Goal: Book appointment/travel/reservation

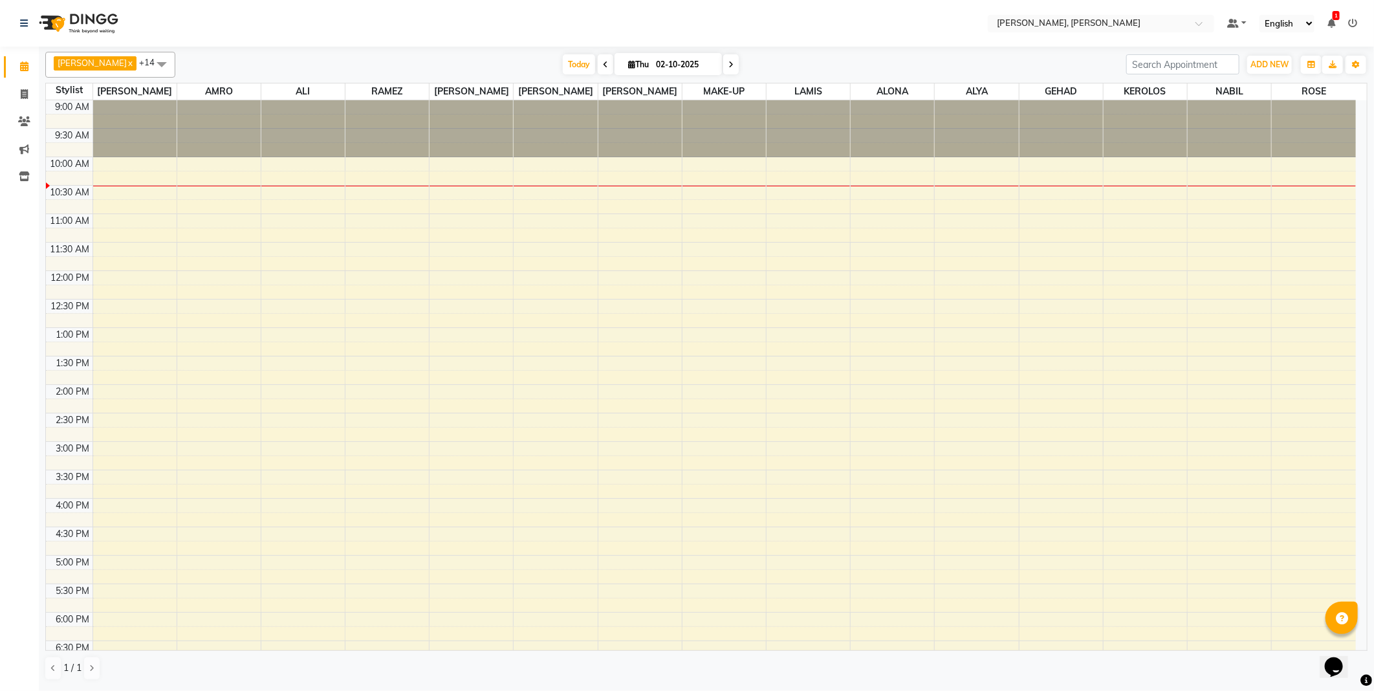
click at [149, 189] on td at bounding box center [724, 192] width 1263 height 14
click at [134, 285] on td at bounding box center [724, 292] width 1263 height 14
click at [563, 60] on span "Today" at bounding box center [579, 64] width 32 height 20
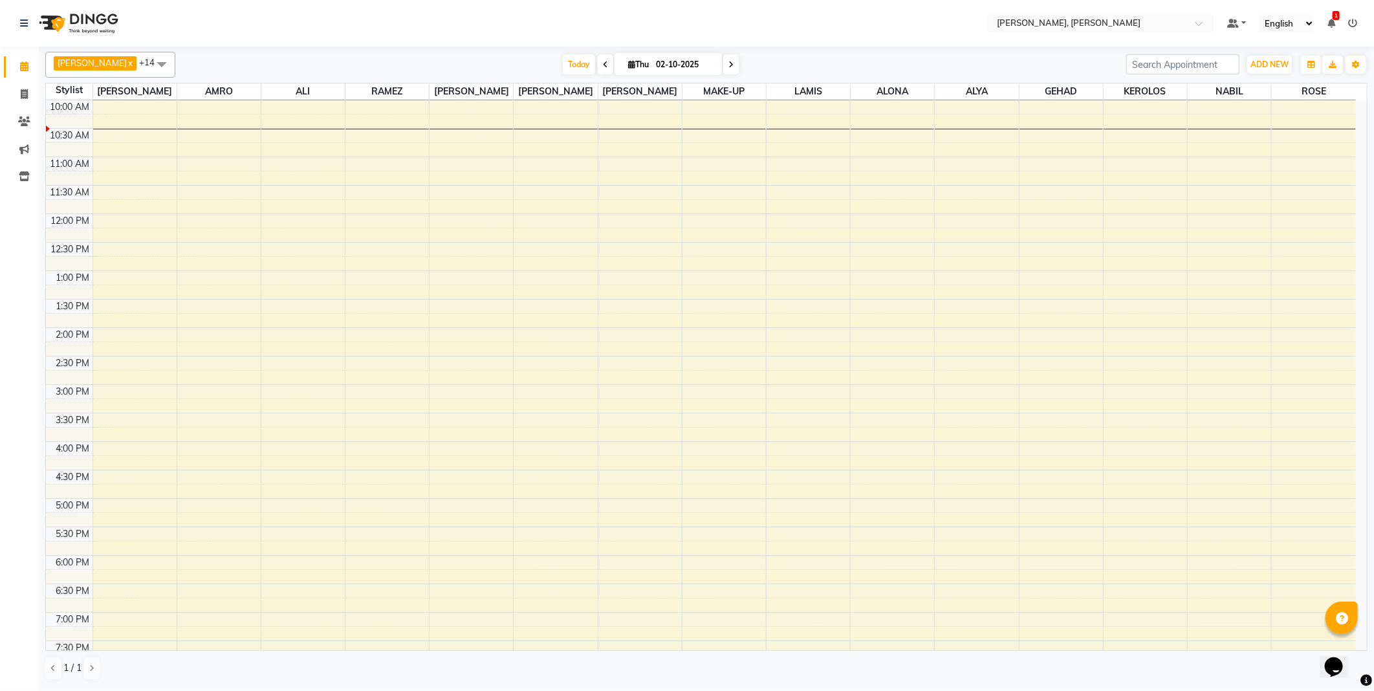
click at [603, 63] on icon at bounding box center [605, 65] width 5 height 8
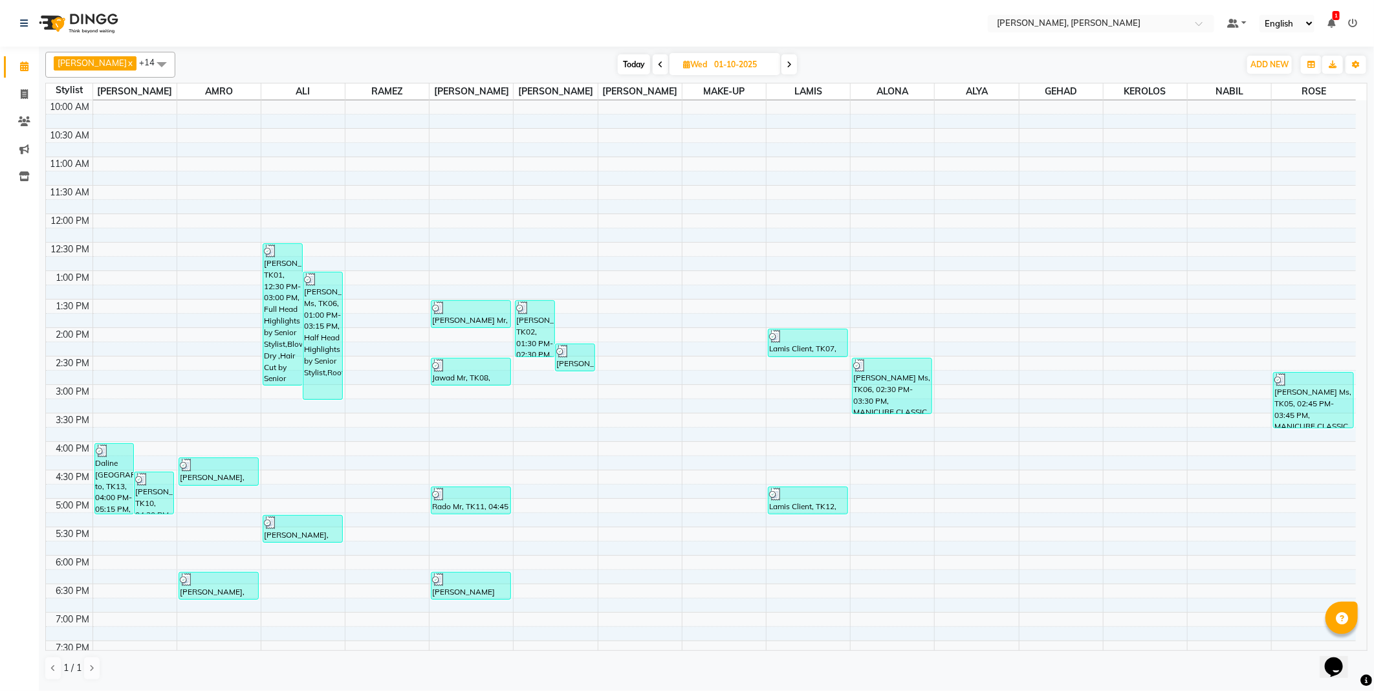
click at [787, 62] on icon at bounding box center [789, 65] width 5 height 8
type input "02-10-2025"
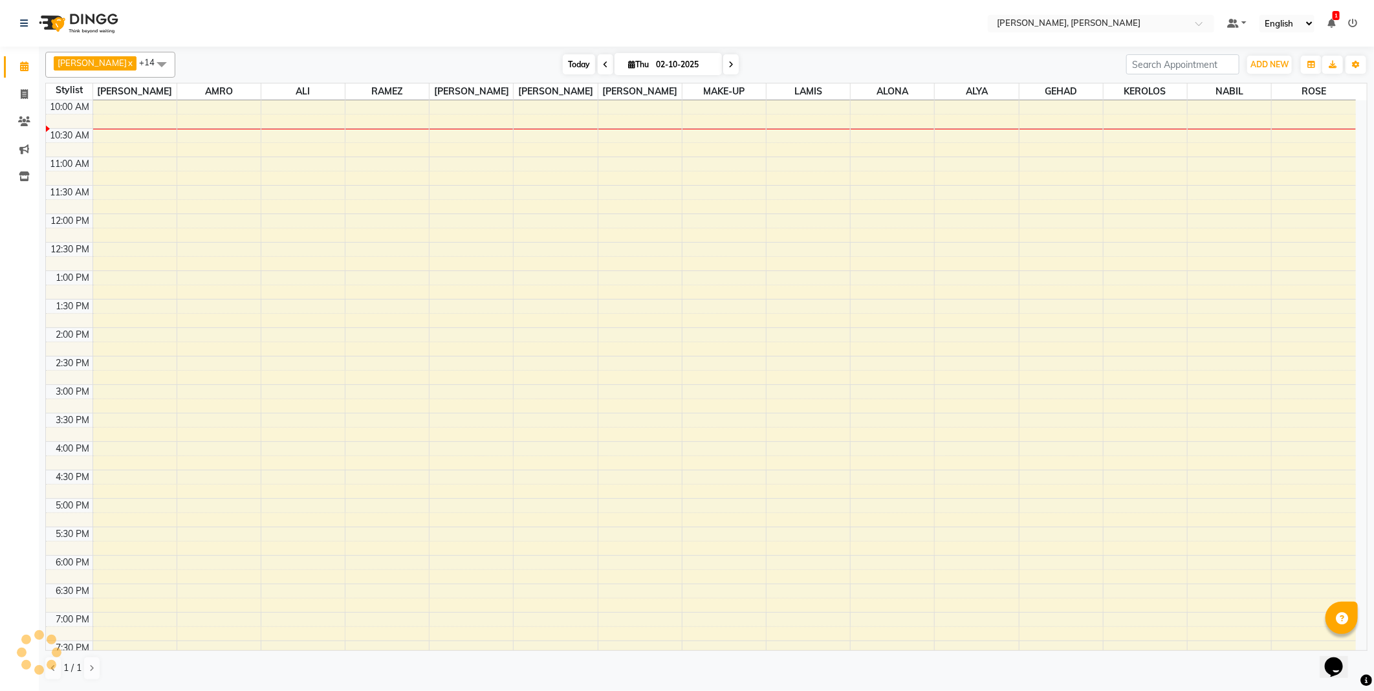
click at [563, 66] on span "Today" at bounding box center [579, 64] width 32 height 20
click at [136, 279] on td at bounding box center [724, 277] width 1263 height 14
click at [129, 458] on td at bounding box center [724, 462] width 1263 height 14
click at [144, 385] on td at bounding box center [724, 391] width 1263 height 14
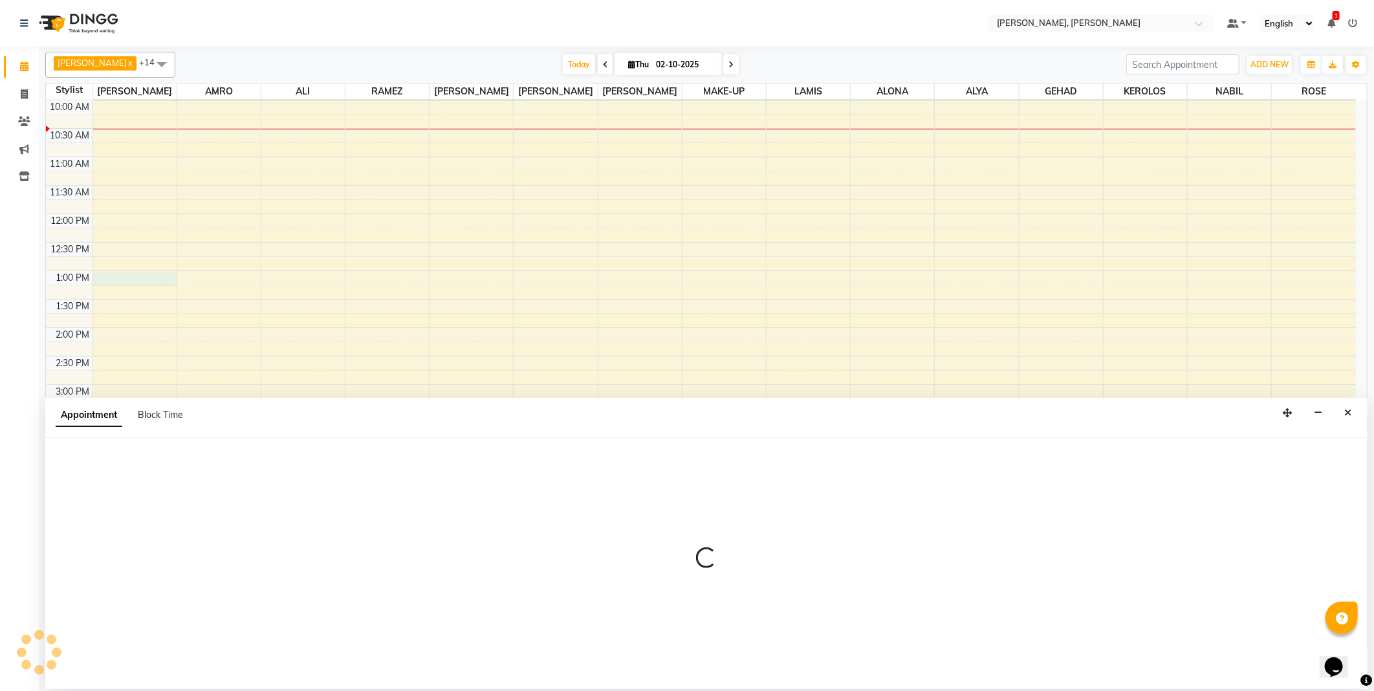
select select "59729"
select select "780"
select select "tentative"
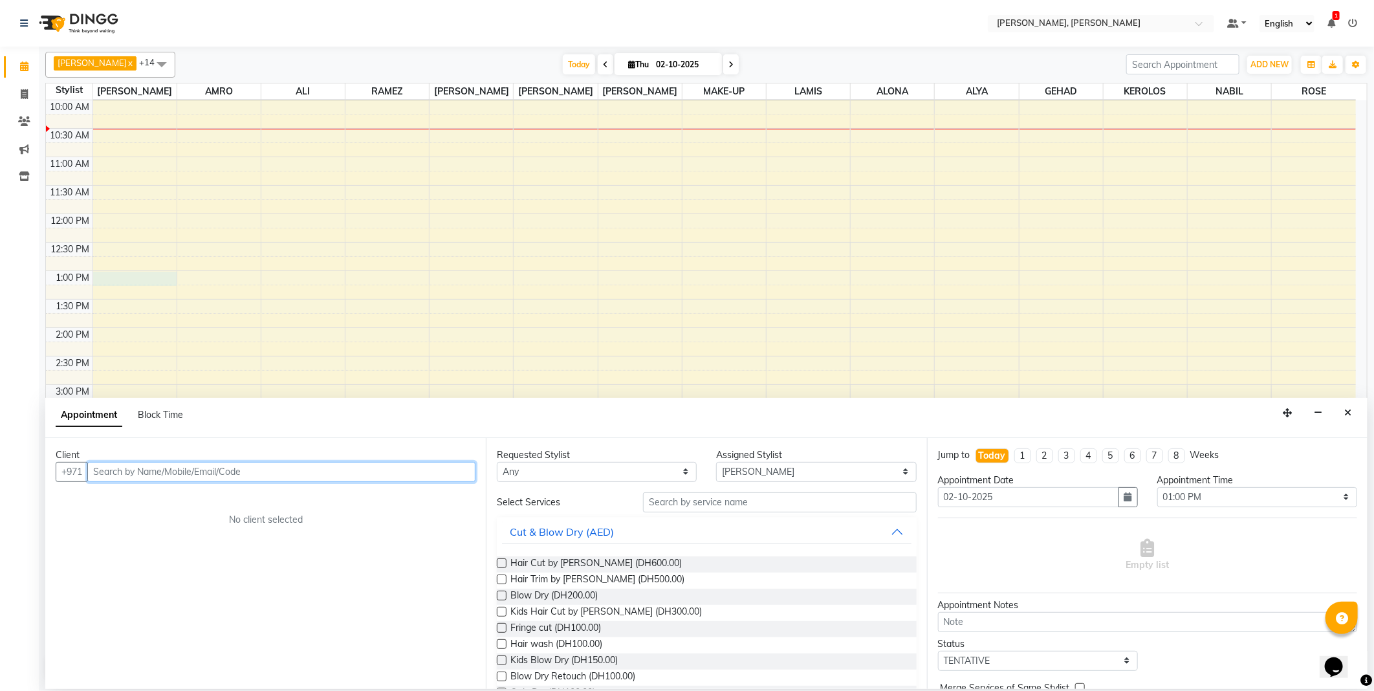
click at [334, 469] on input "text" at bounding box center [281, 472] width 388 height 20
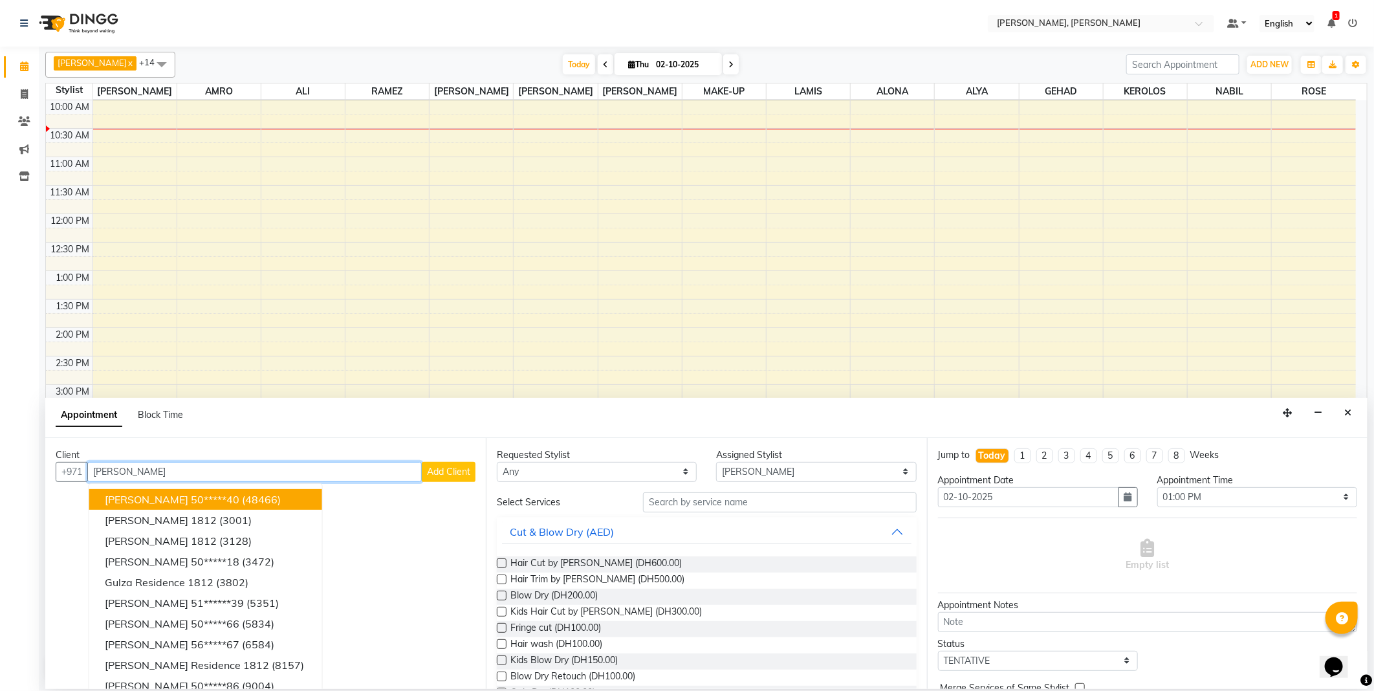
click at [246, 497] on span "(48466)" at bounding box center [261, 499] width 39 height 13
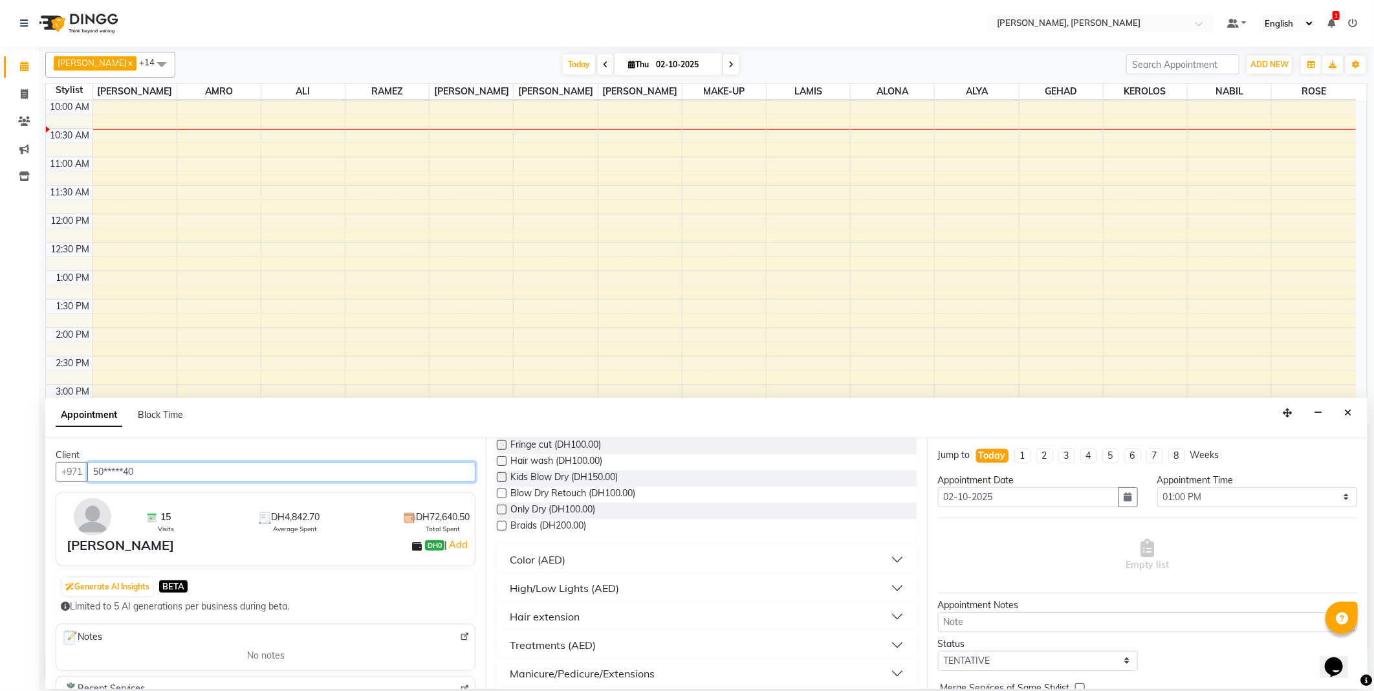
type input "50*****40"
click at [626, 551] on button "Color (AED)" at bounding box center [706, 559] width 409 height 23
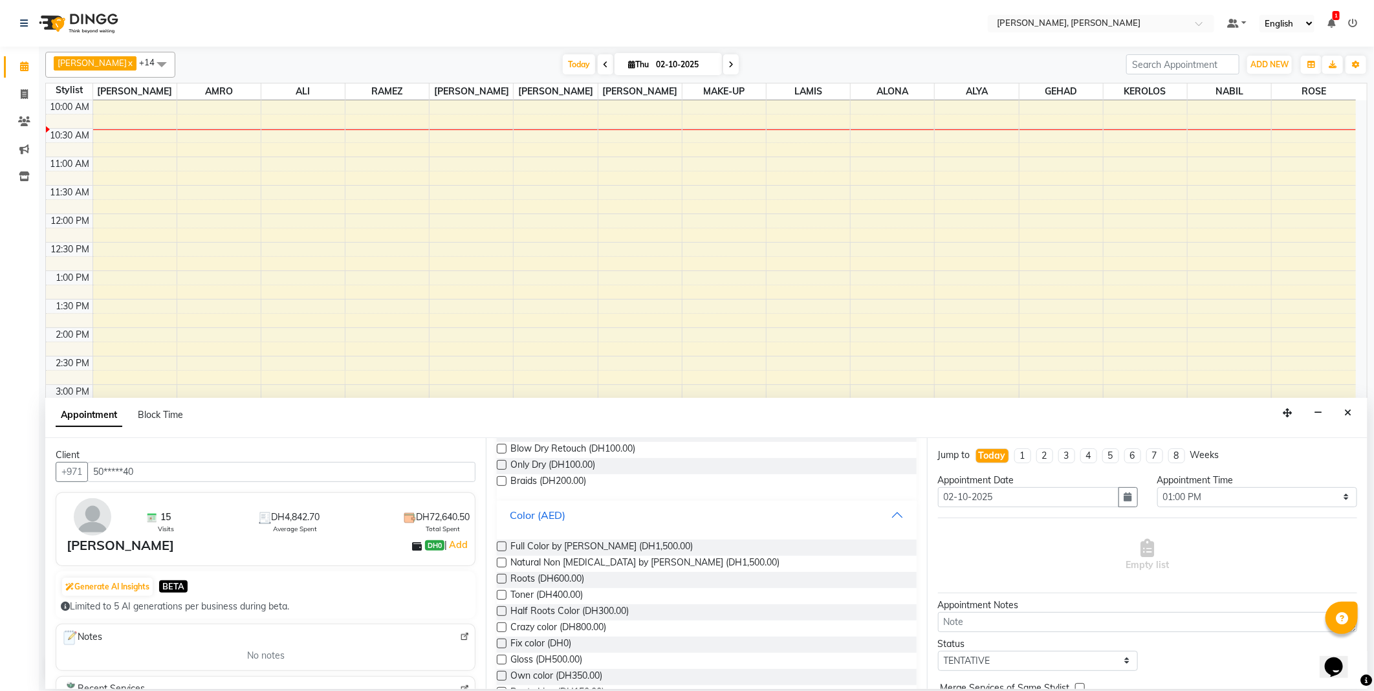
scroll to position [237, 0]
click at [505, 567] on label at bounding box center [502, 570] width 10 height 10
click at [505, 567] on input "checkbox" at bounding box center [501, 571] width 8 height 8
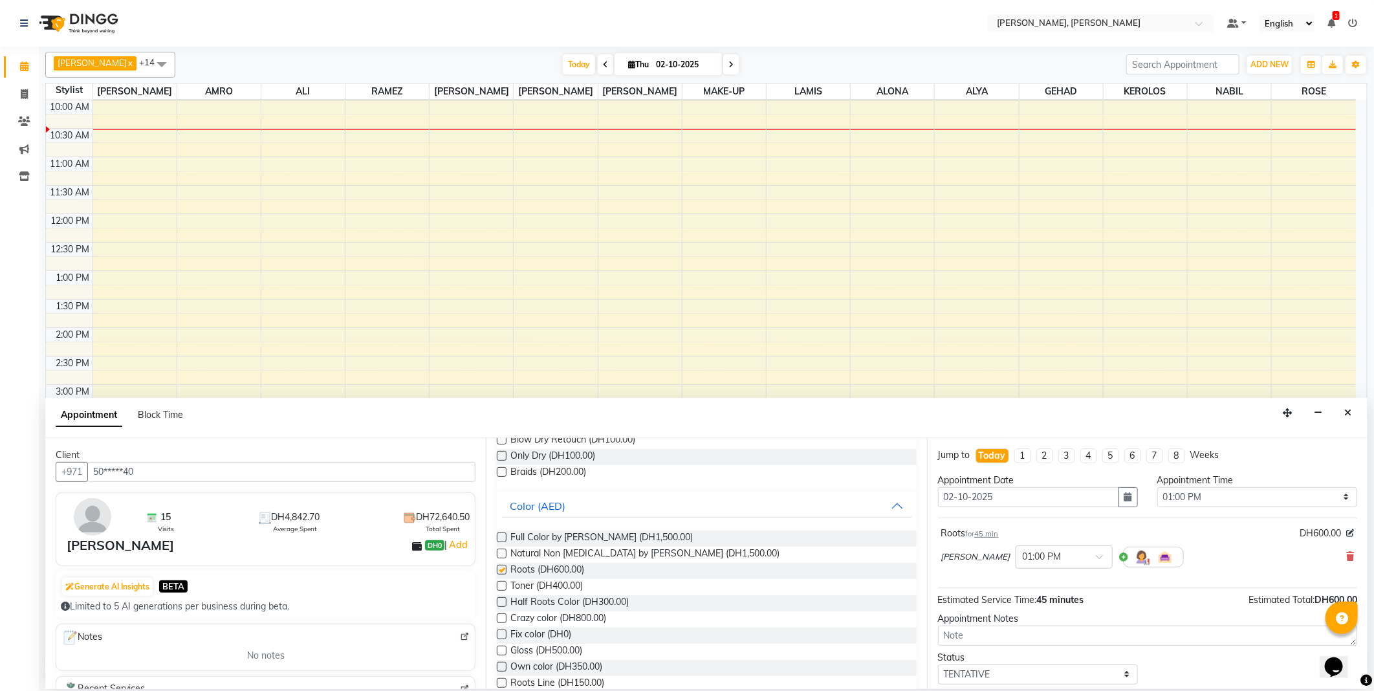
checkbox input "false"
click at [1096, 559] on span at bounding box center [1104, 561] width 16 height 14
click at [1027, 603] on div "10:30 AM" at bounding box center [1064, 601] width 96 height 24
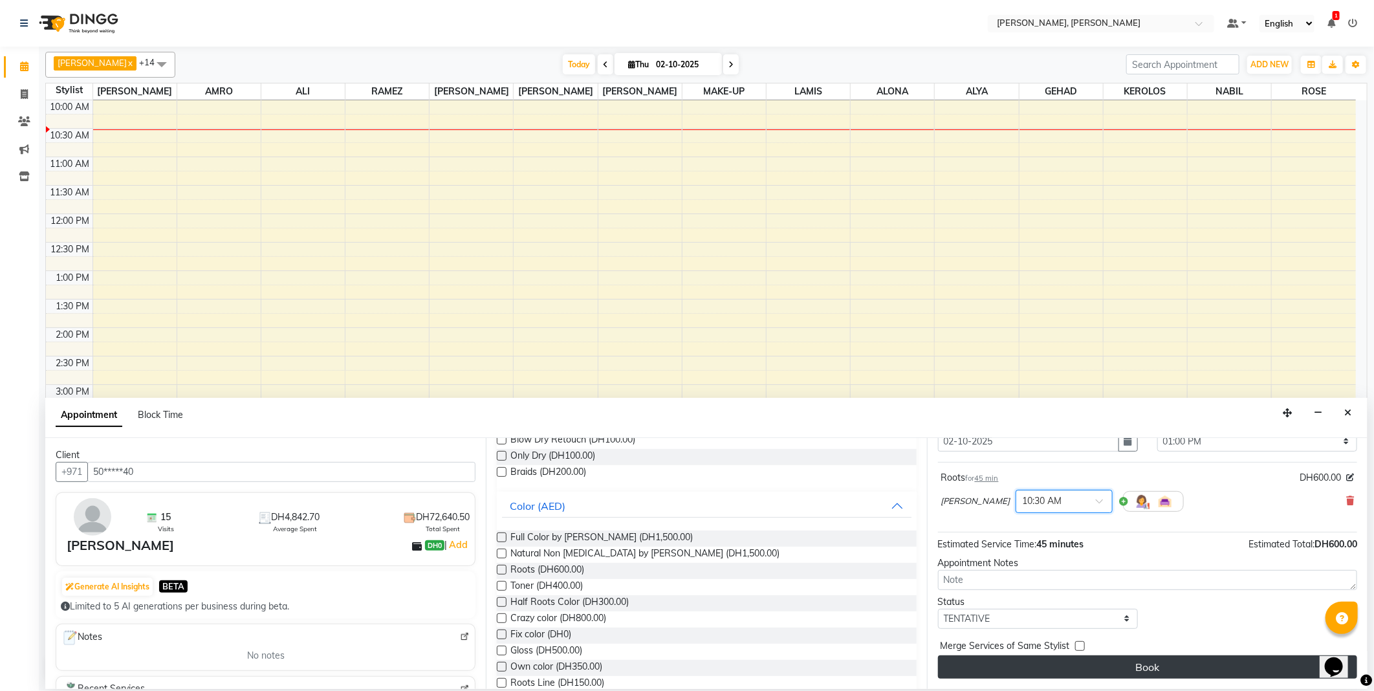
click at [1236, 667] on button "Book" at bounding box center [1147, 666] width 419 height 23
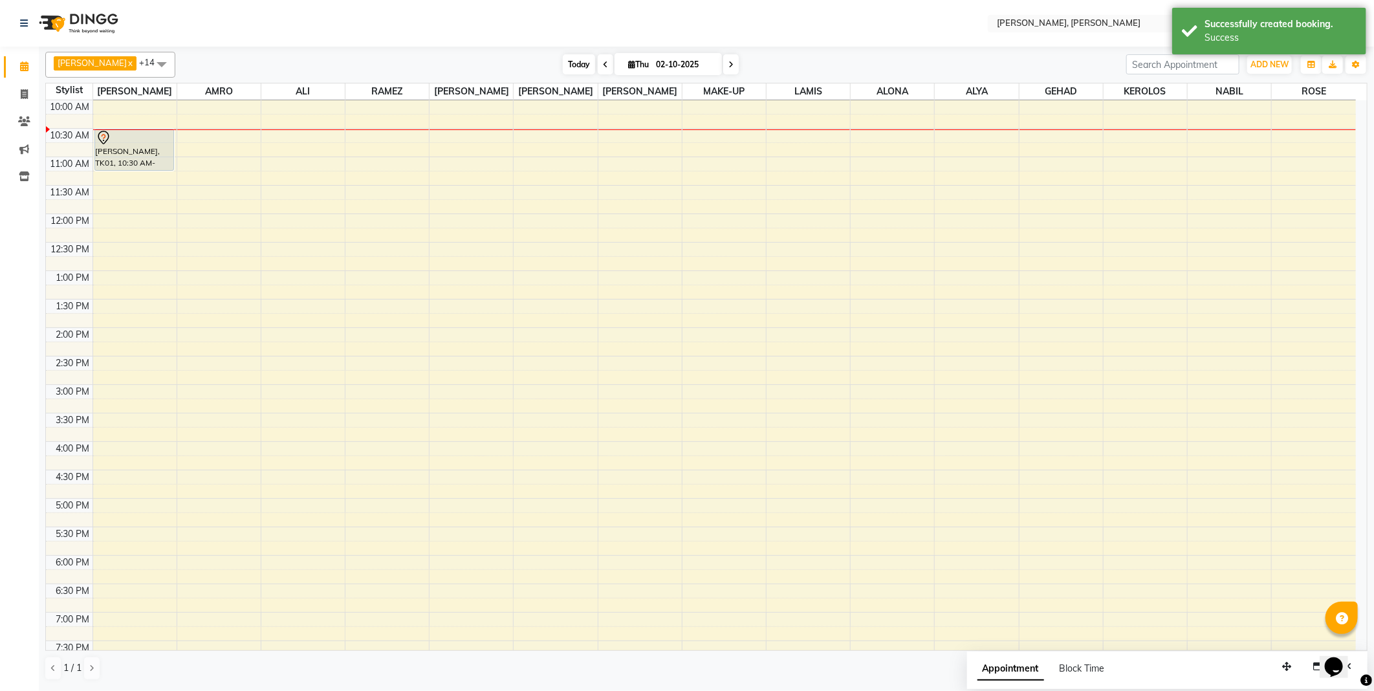
click at [563, 60] on span "Today" at bounding box center [579, 64] width 32 height 20
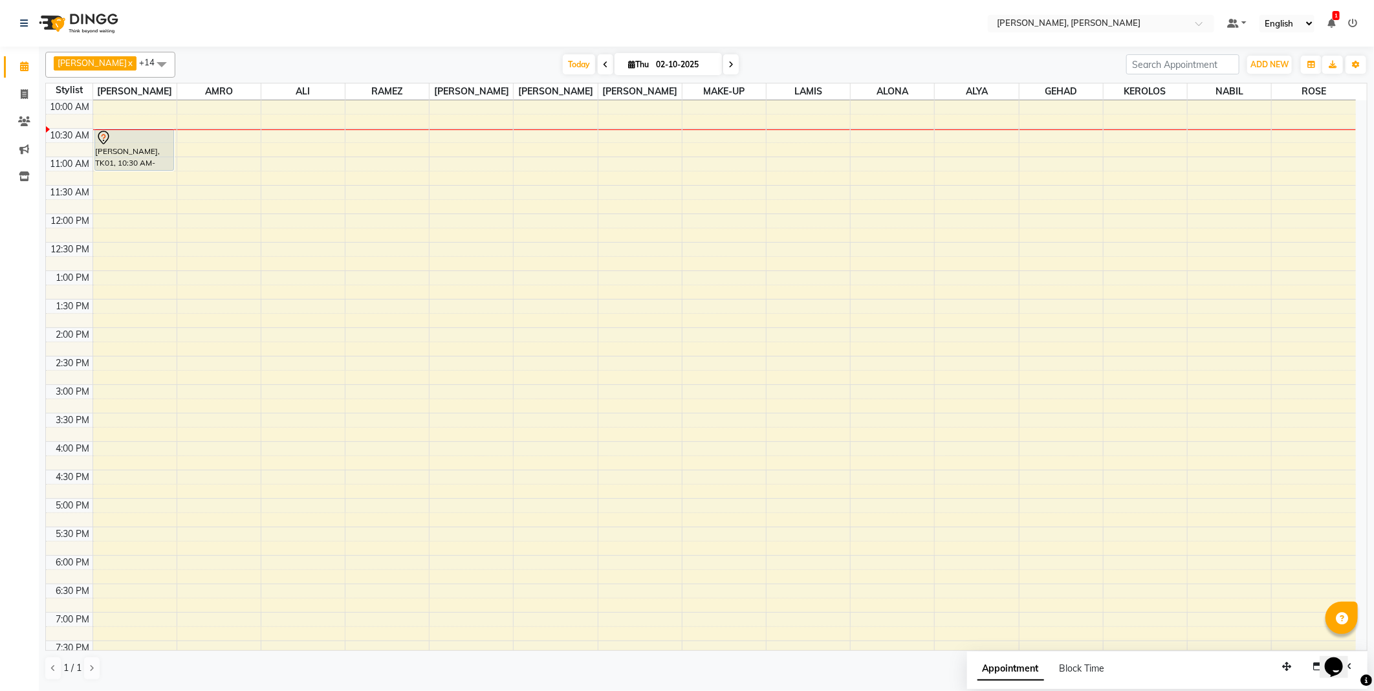
click at [110, 173] on td at bounding box center [724, 178] width 1263 height 14
click at [138, 349] on div at bounding box center [134, 351] width 83 height 14
select select "59729"
select select "855"
select select "tentative"
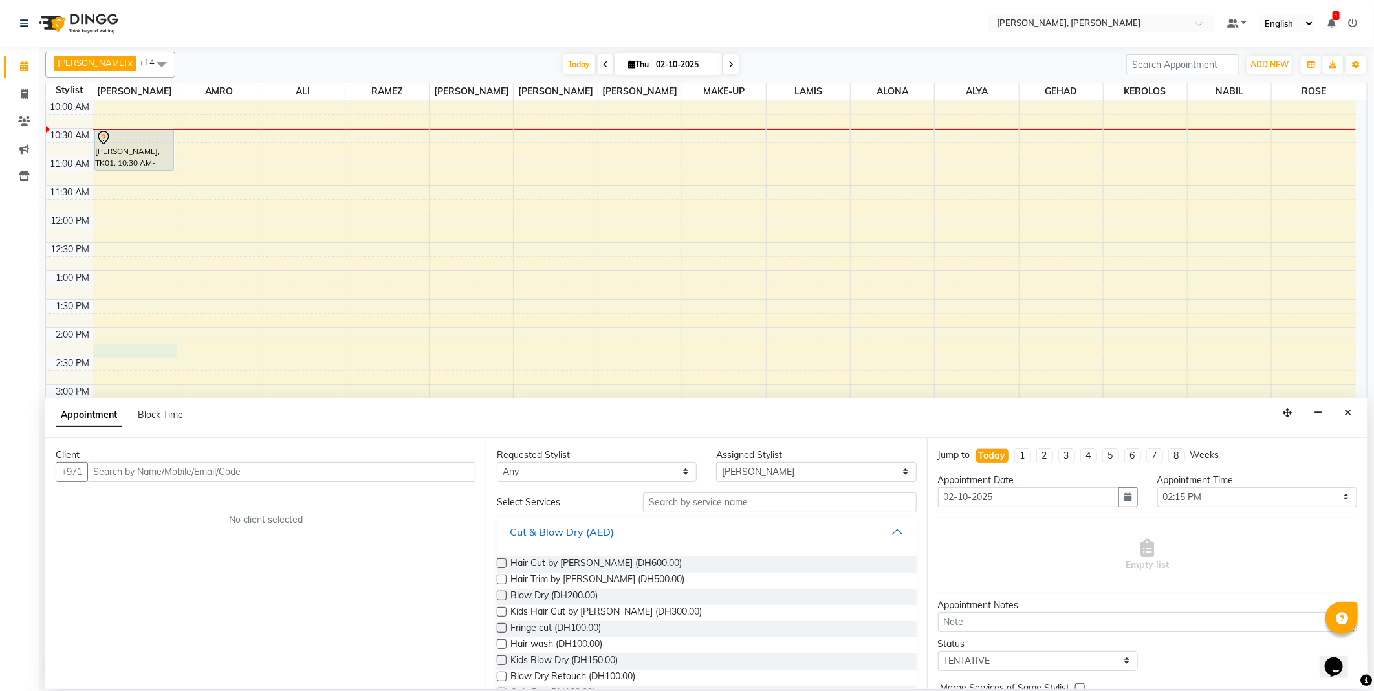
click at [344, 470] on input "text" at bounding box center [281, 472] width 388 height 20
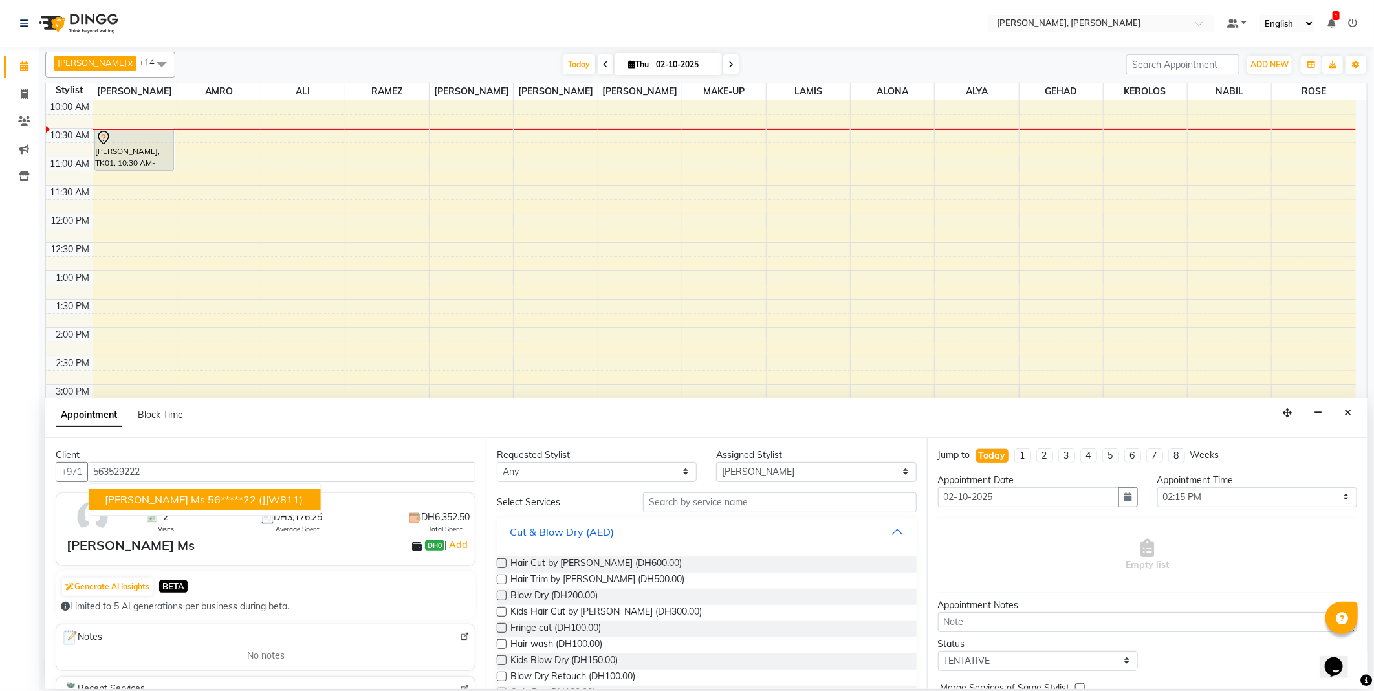
click at [259, 500] on span "(JJW811)" at bounding box center [281, 499] width 44 height 13
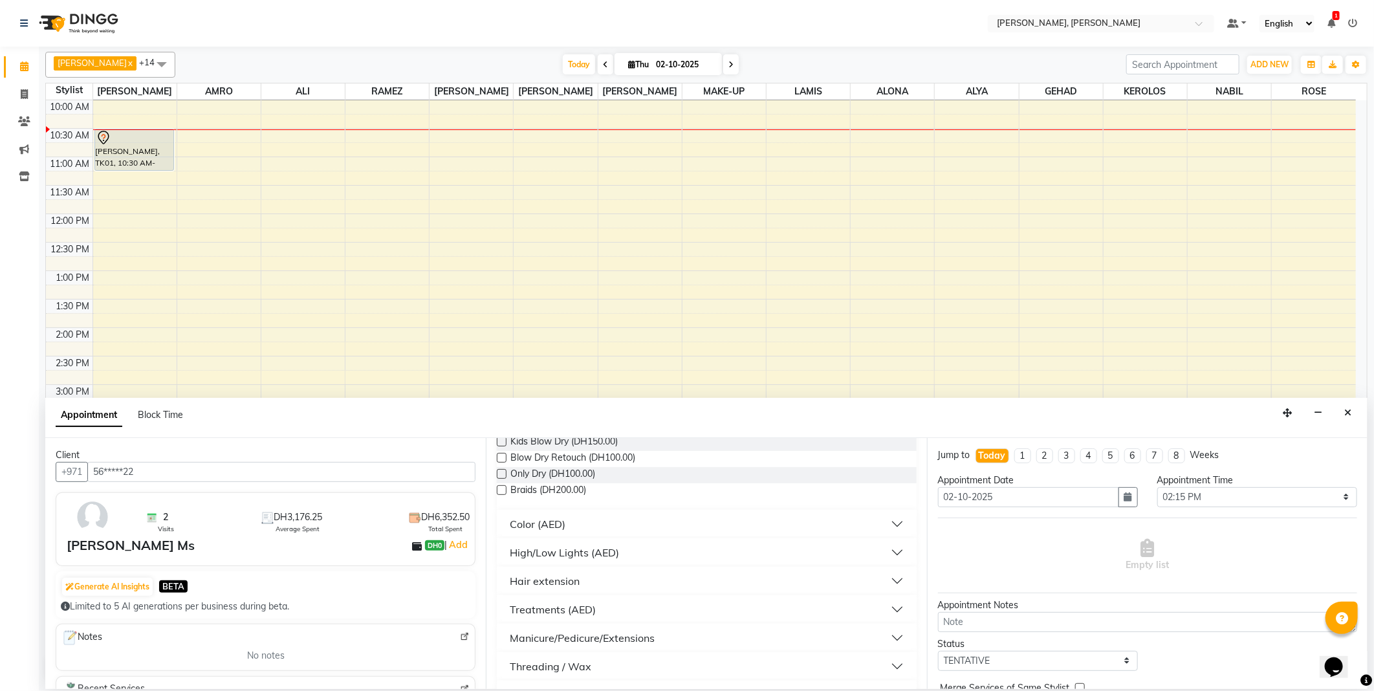
type input "56*****22"
click at [631, 518] on button "Color (AED)" at bounding box center [706, 523] width 409 height 23
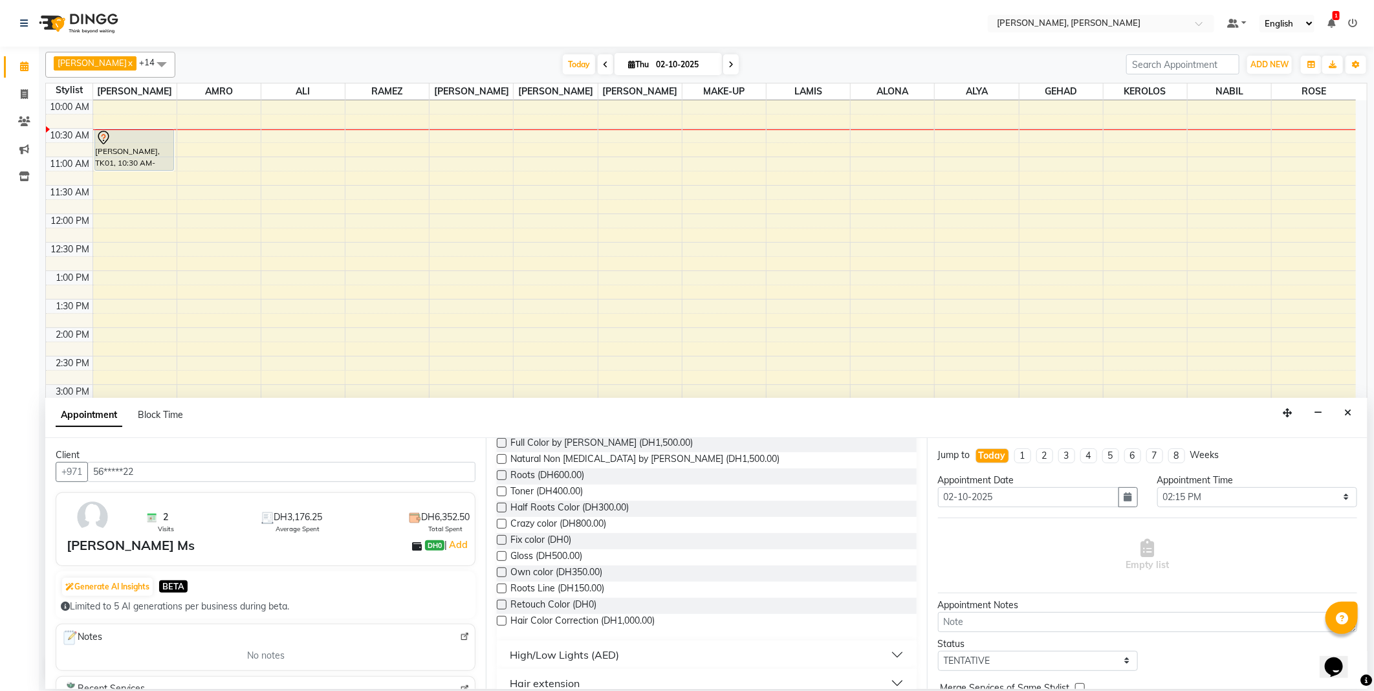
scroll to position [333, 0]
click at [503, 488] on label at bounding box center [502, 490] width 10 height 10
click at [503, 488] on input "checkbox" at bounding box center [501, 491] width 8 height 8
checkbox input "false"
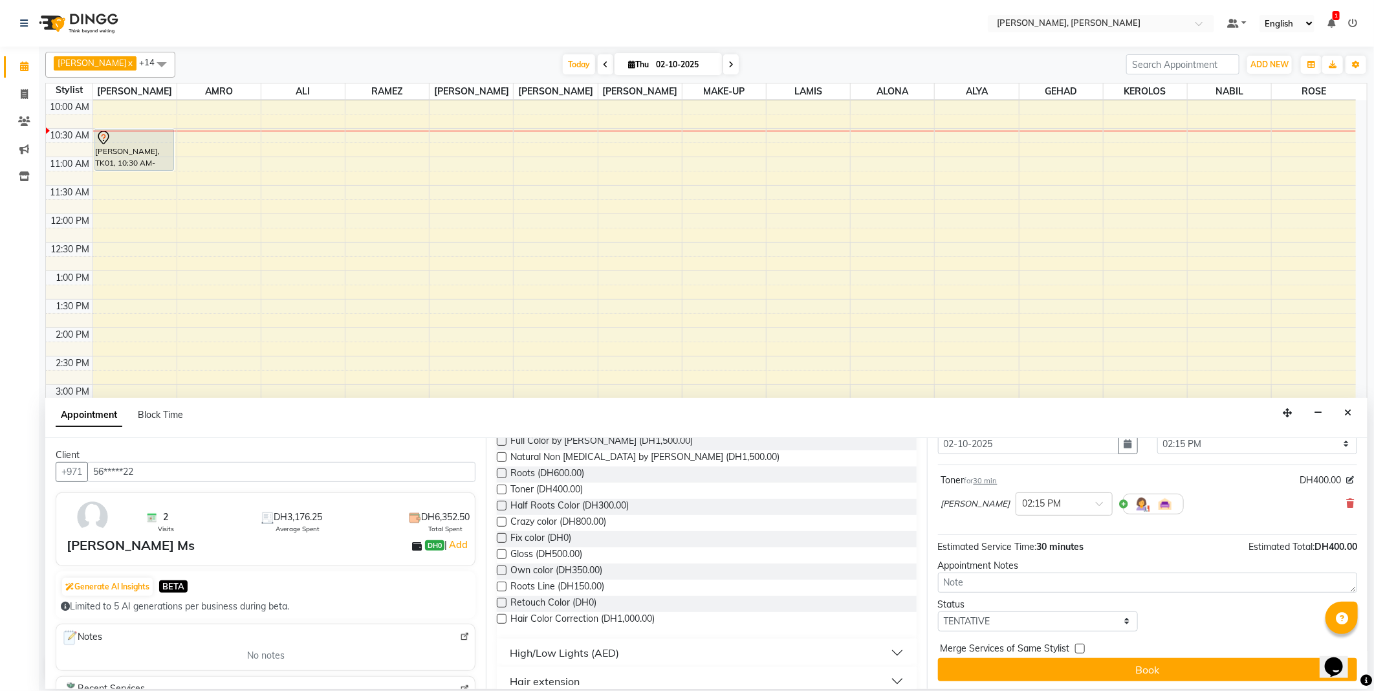
scroll to position [54, 0]
click at [1096, 506] on span at bounding box center [1104, 507] width 16 height 14
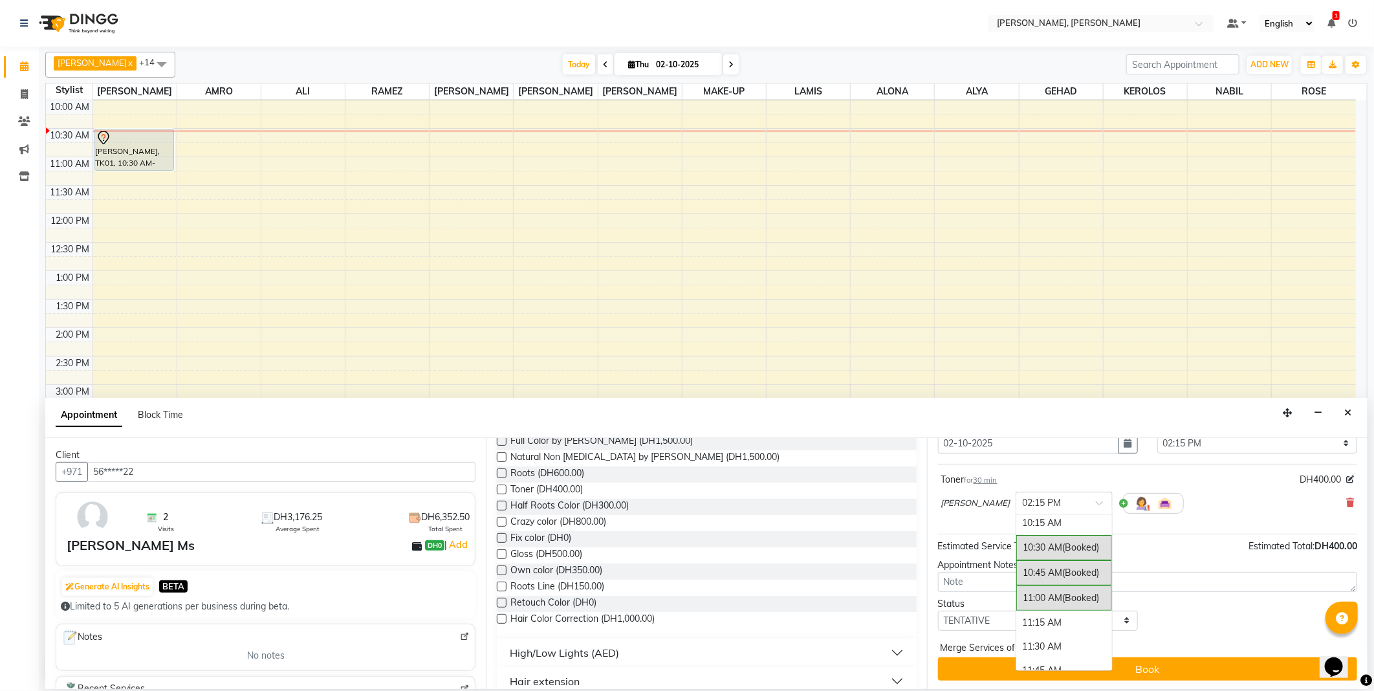
scroll to position [27, 0]
click at [1063, 548] on span "(Booked)" at bounding box center [1081, 548] width 37 height 12
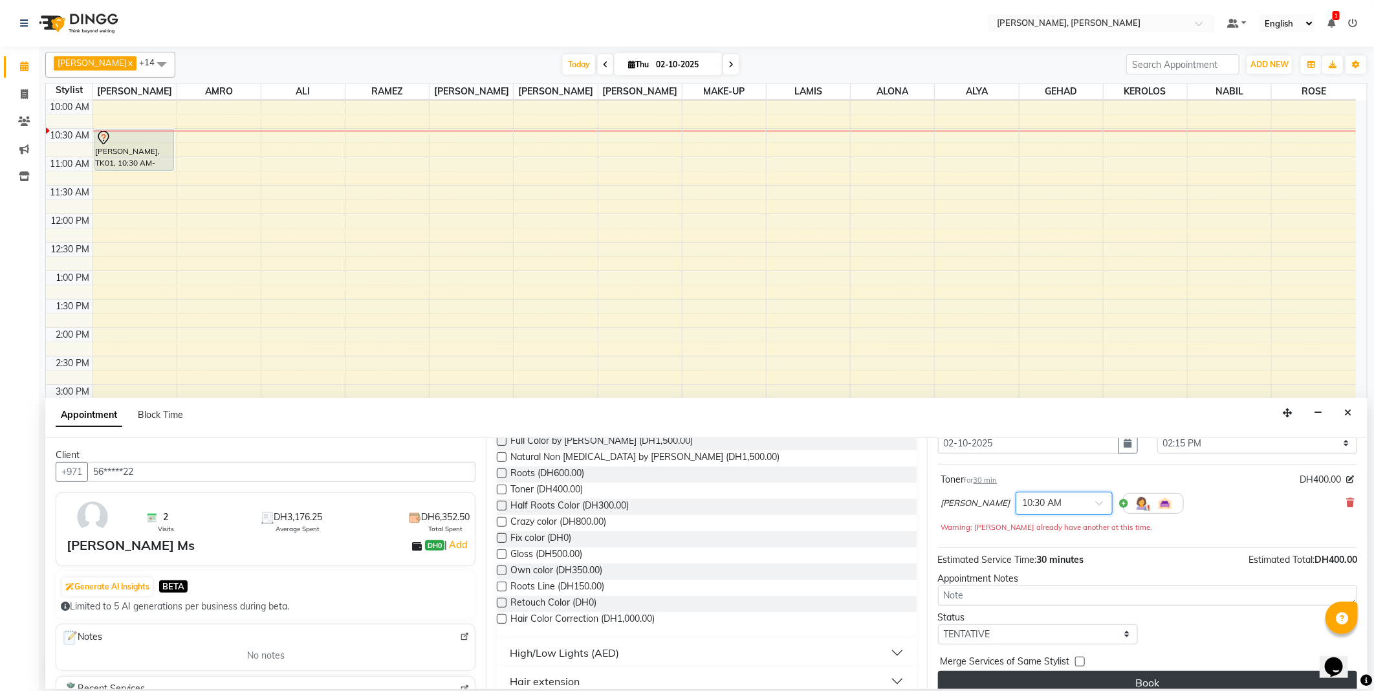
click at [1075, 677] on button "Book" at bounding box center [1147, 682] width 419 height 23
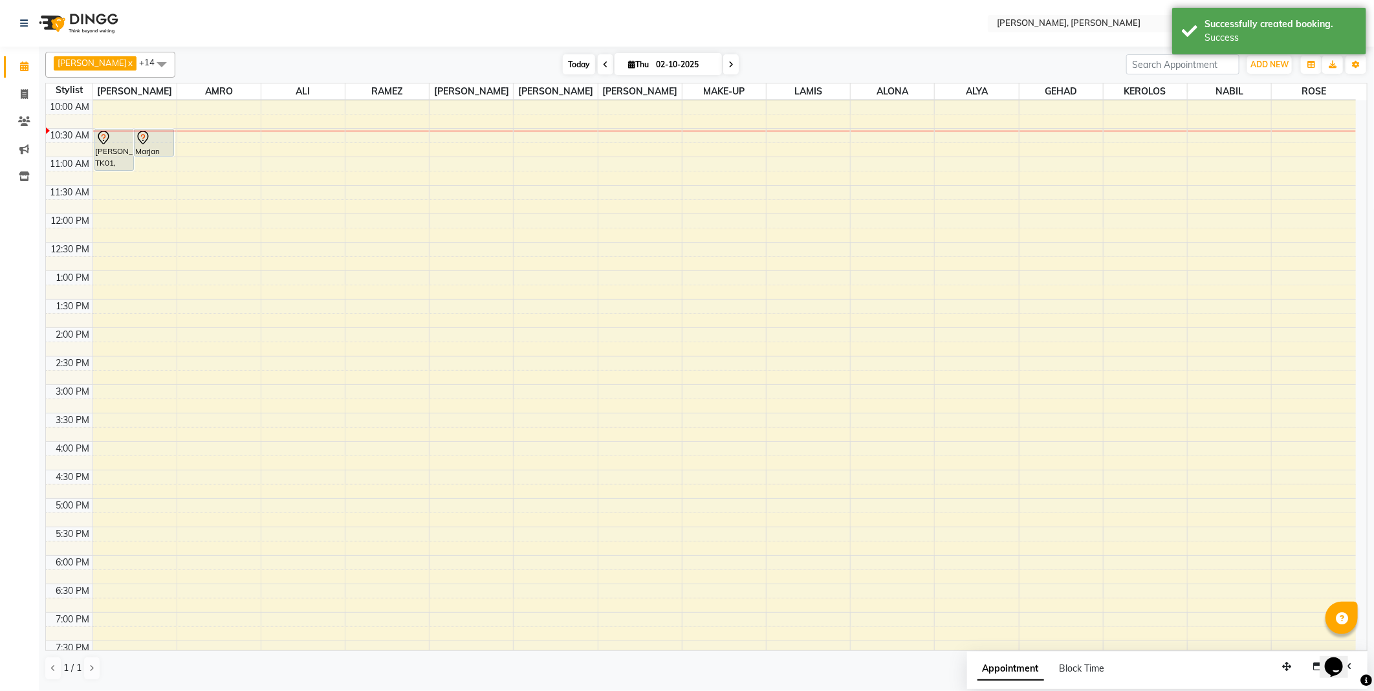
click at [563, 61] on span "Today" at bounding box center [579, 64] width 32 height 20
click at [124, 411] on div at bounding box center [134, 407] width 83 height 14
select select "59729"
select select "tentative"
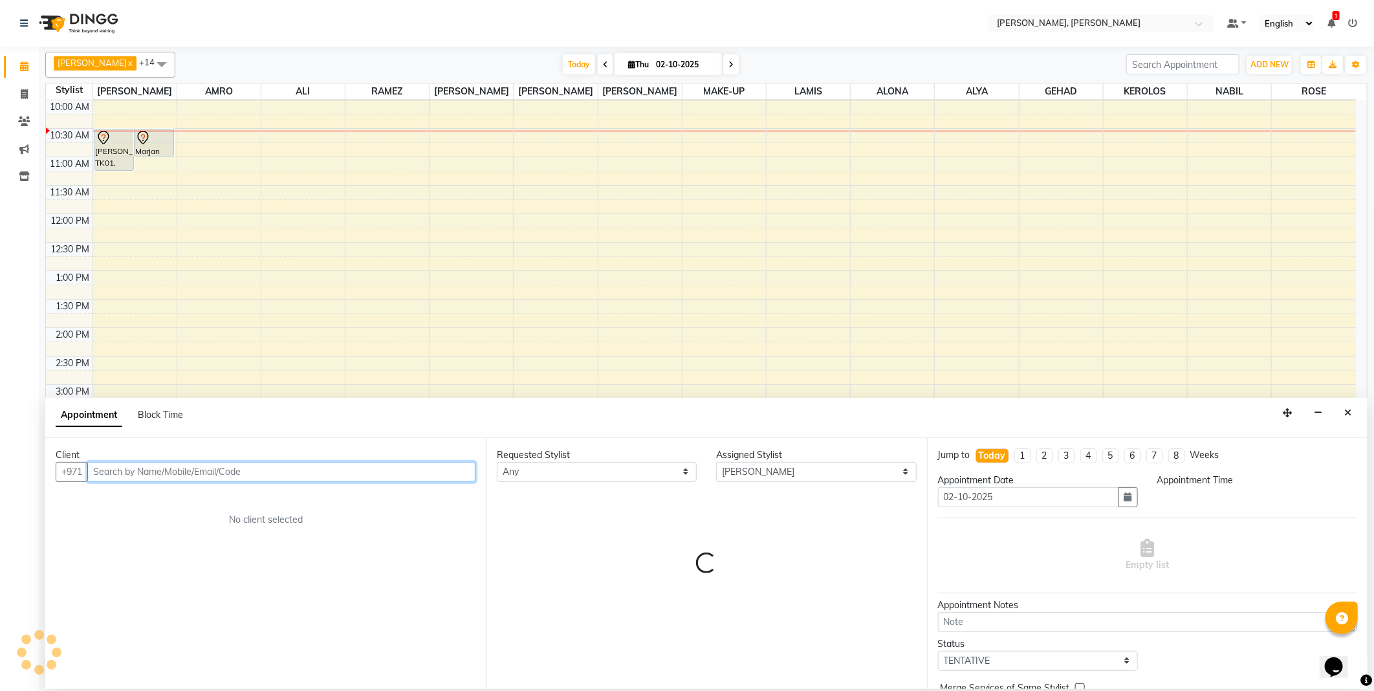
select select "915"
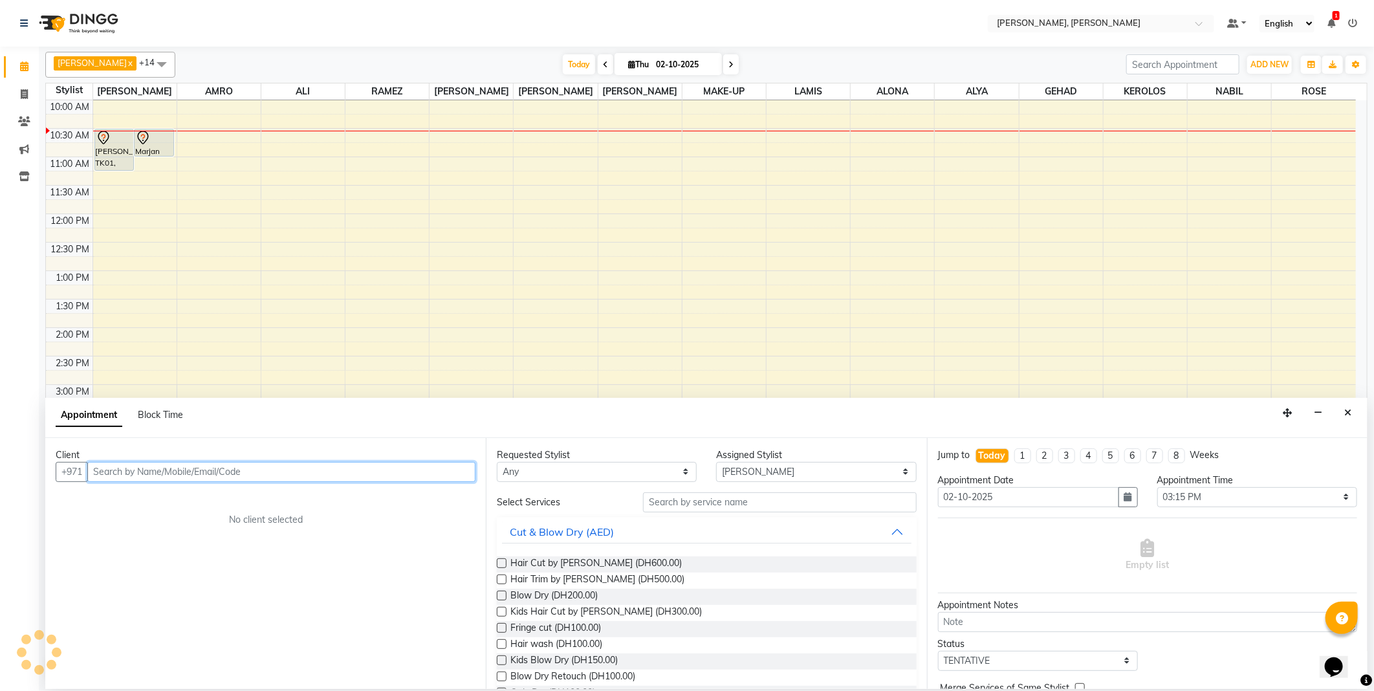
click at [249, 467] on input "text" at bounding box center [281, 472] width 388 height 20
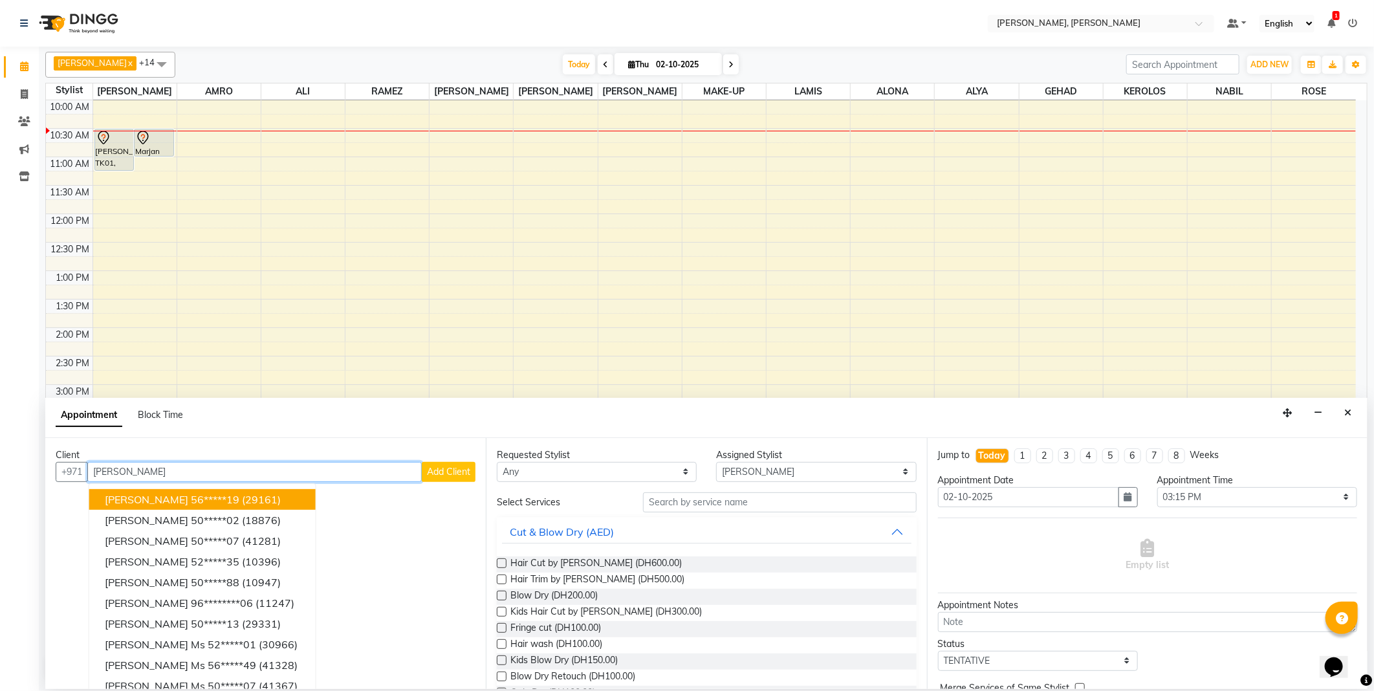
click at [263, 503] on button "[PERSON_NAME] 56*****19 (29161)" at bounding box center [202, 499] width 226 height 21
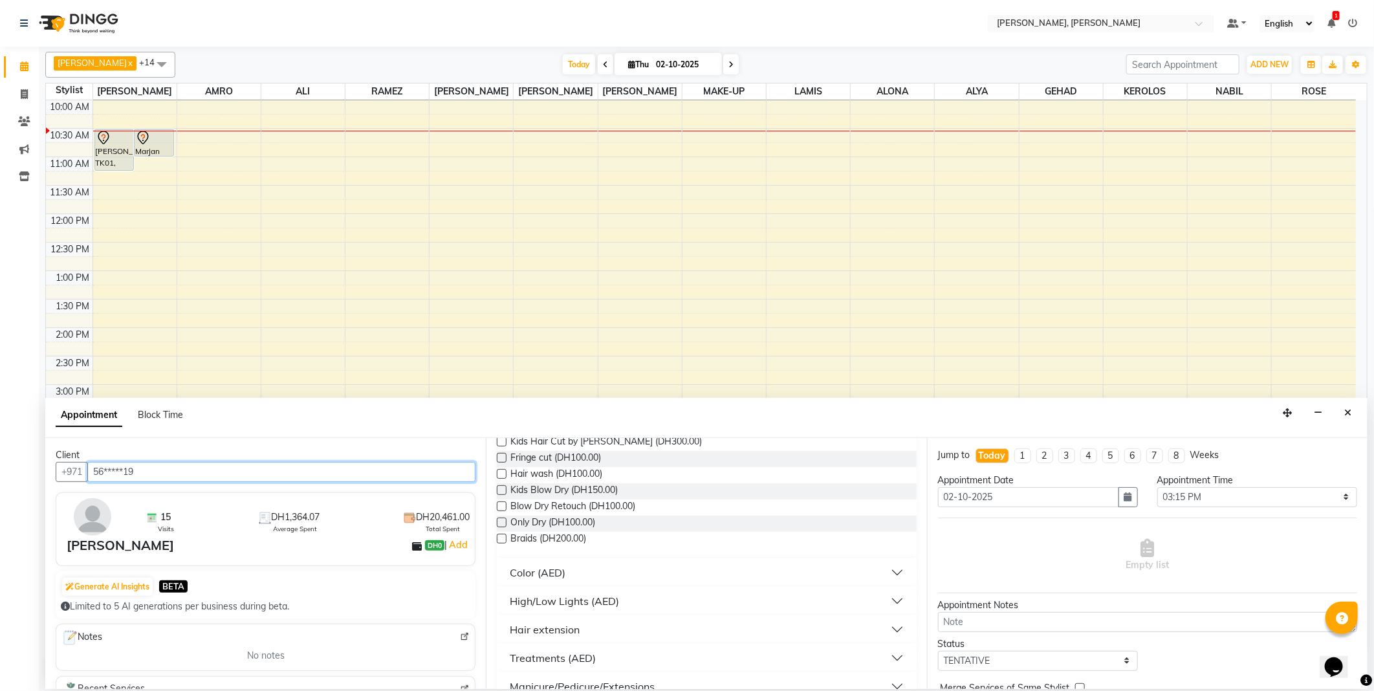
scroll to position [179, 0]
type input "56*****19"
click at [593, 557] on button "Color (AED)" at bounding box center [706, 563] width 409 height 23
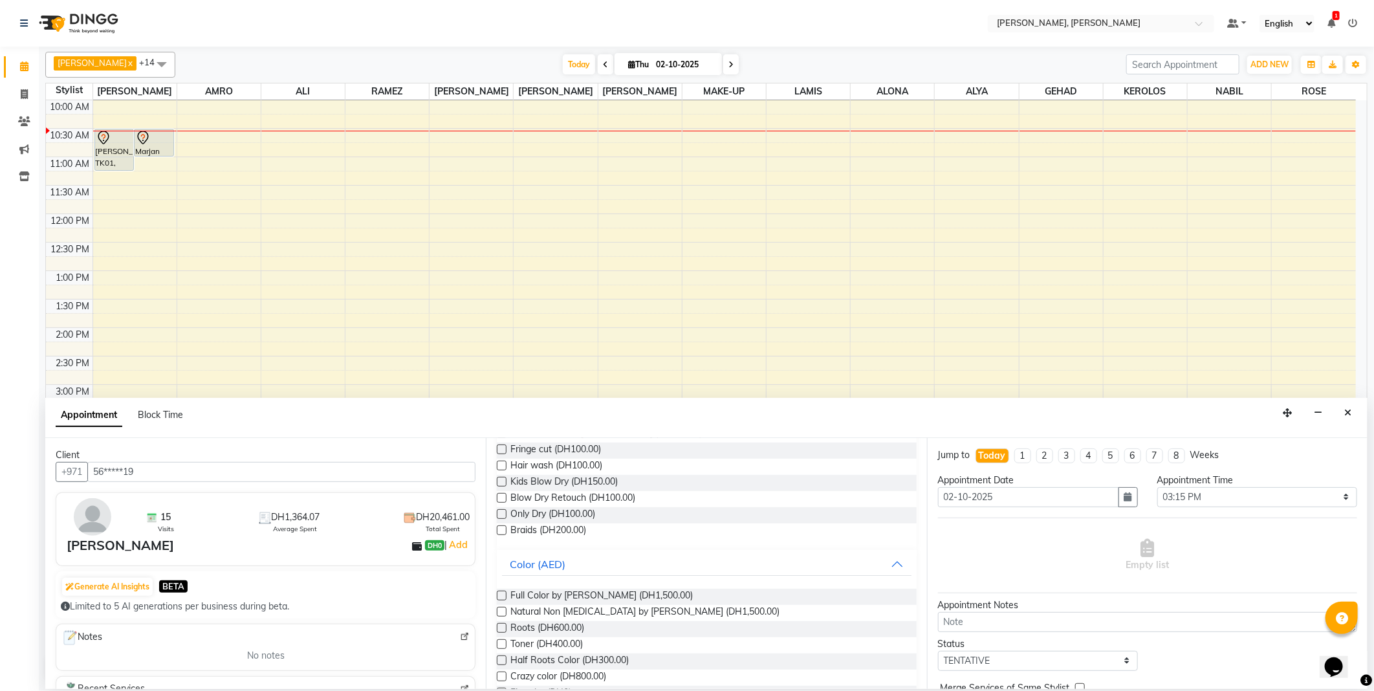
click at [501, 629] on label at bounding box center [502, 628] width 10 height 10
click at [501, 629] on input "checkbox" at bounding box center [501, 629] width 8 height 8
checkbox input "false"
click at [1045, 555] on input "text" at bounding box center [1051, 556] width 57 height 14
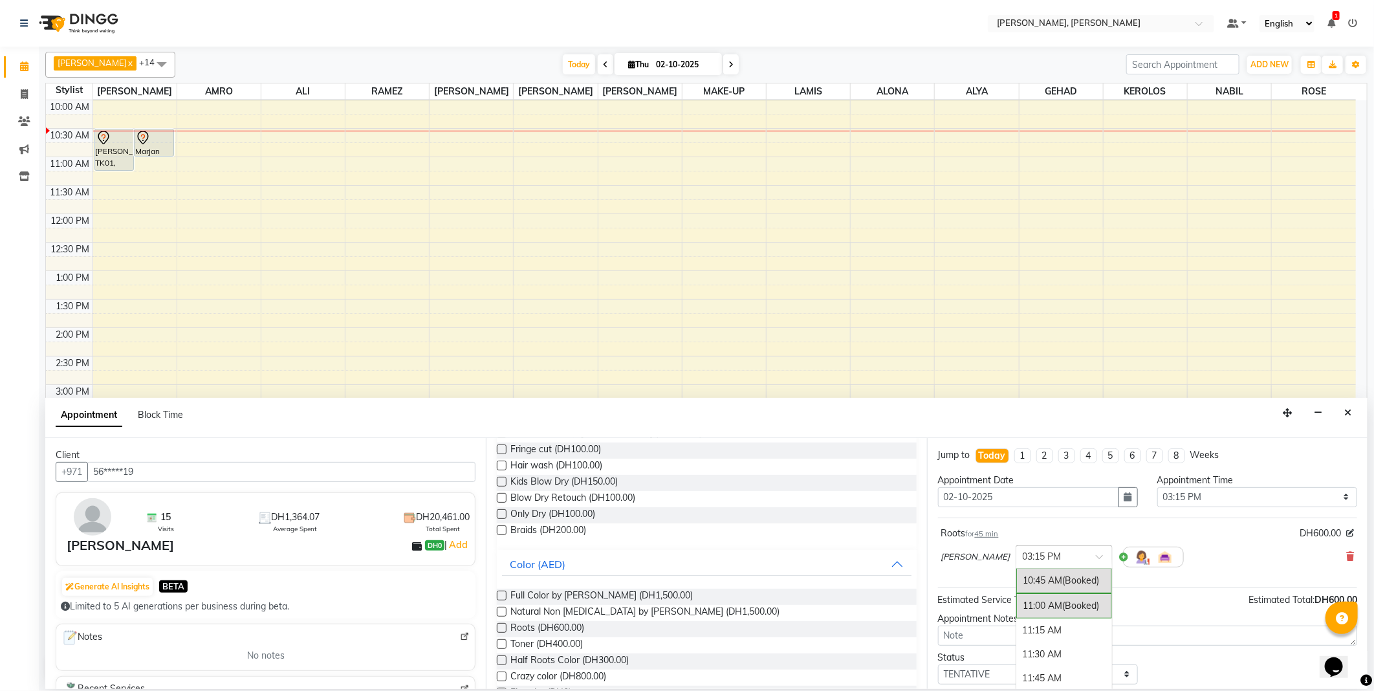
scroll to position [68, 0]
click at [1063, 615] on span "(Booked)" at bounding box center [1081, 612] width 37 height 12
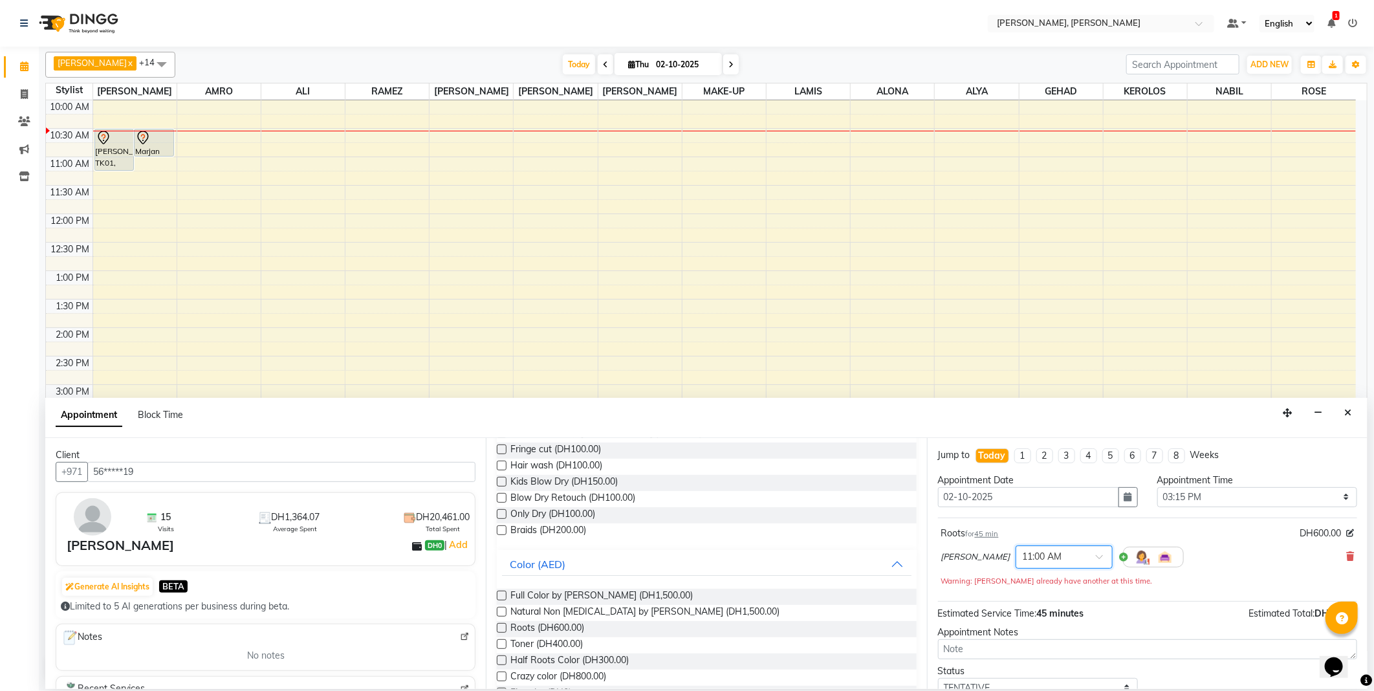
scroll to position [69, 0]
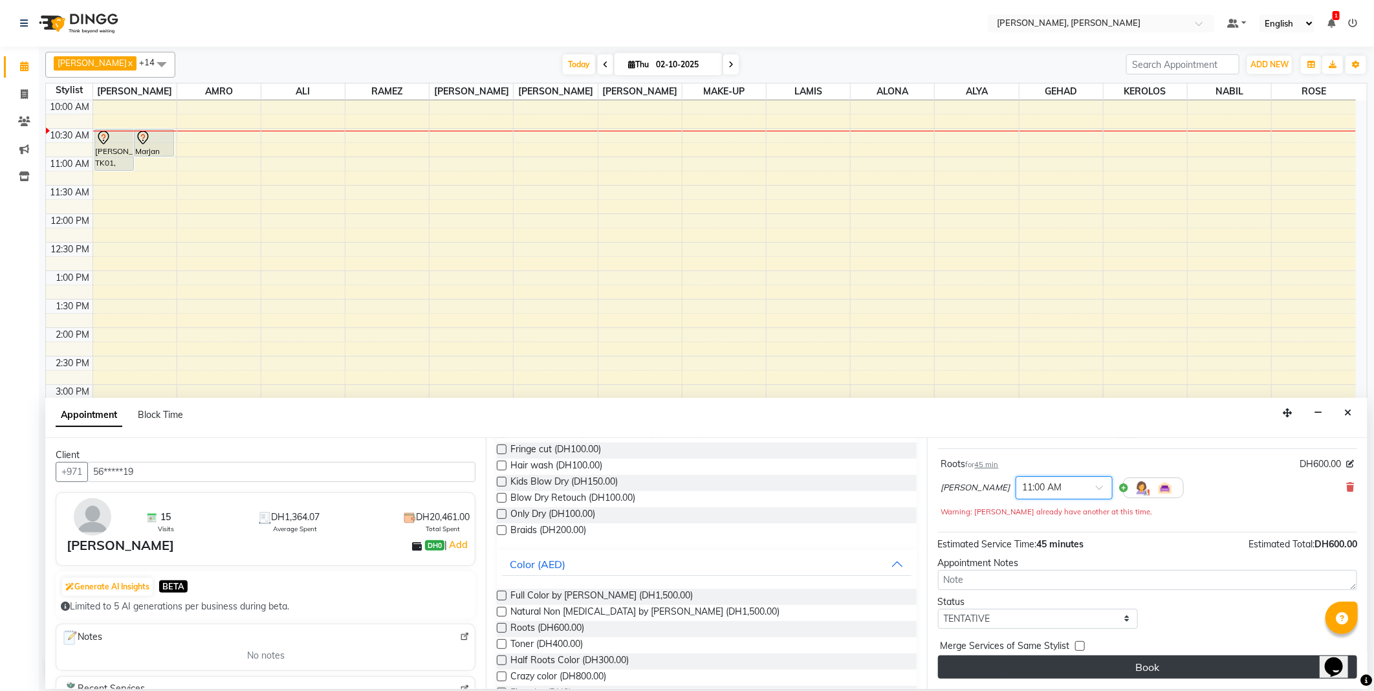
click at [1126, 673] on button "Book" at bounding box center [1147, 666] width 419 height 23
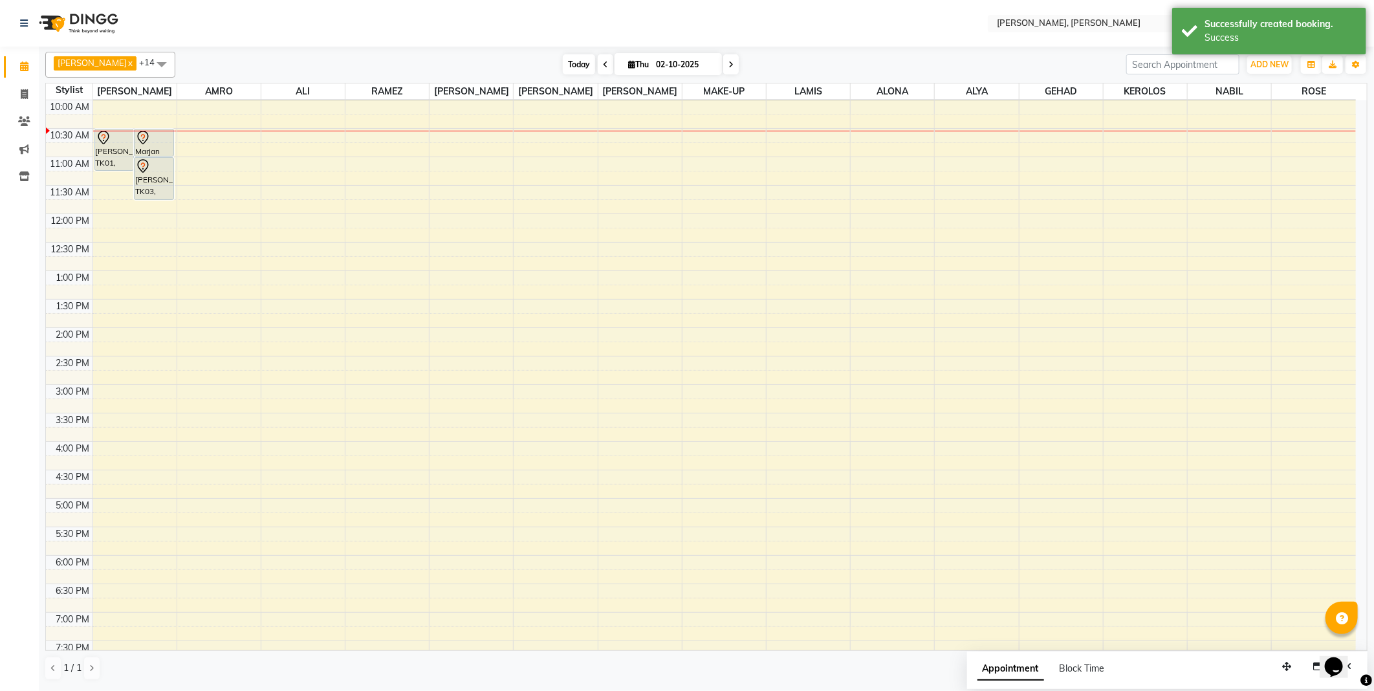
click at [563, 63] on span "Today" at bounding box center [579, 64] width 32 height 20
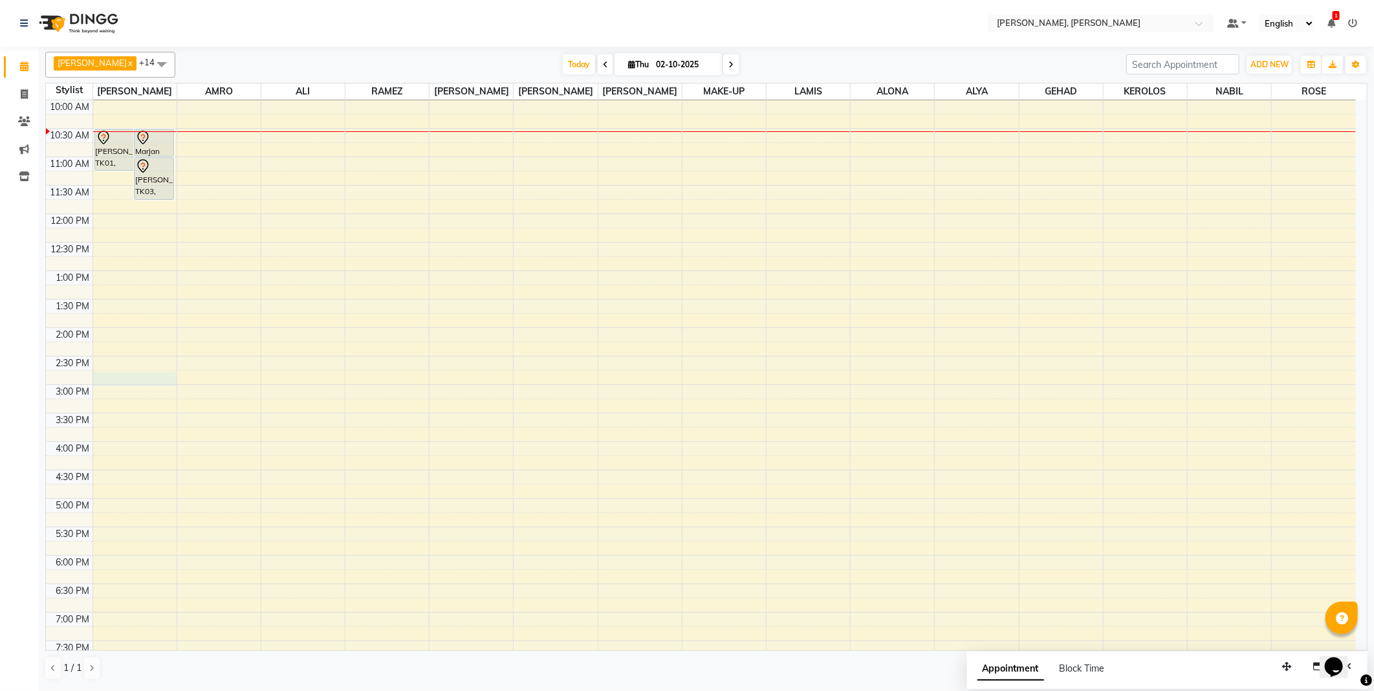
click at [129, 384] on div at bounding box center [134, 379] width 83 height 14
select select "59729"
select select "885"
select select "tentative"
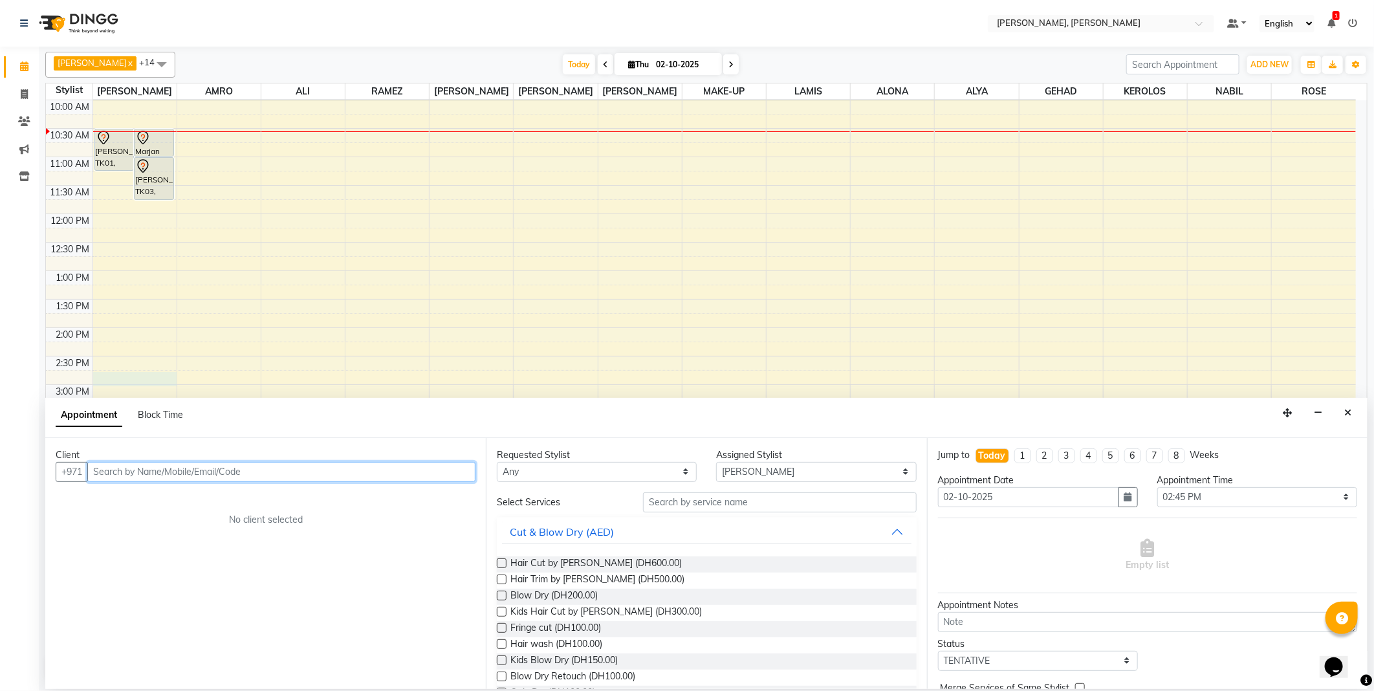
click at [351, 472] on input "text" at bounding box center [281, 472] width 388 height 20
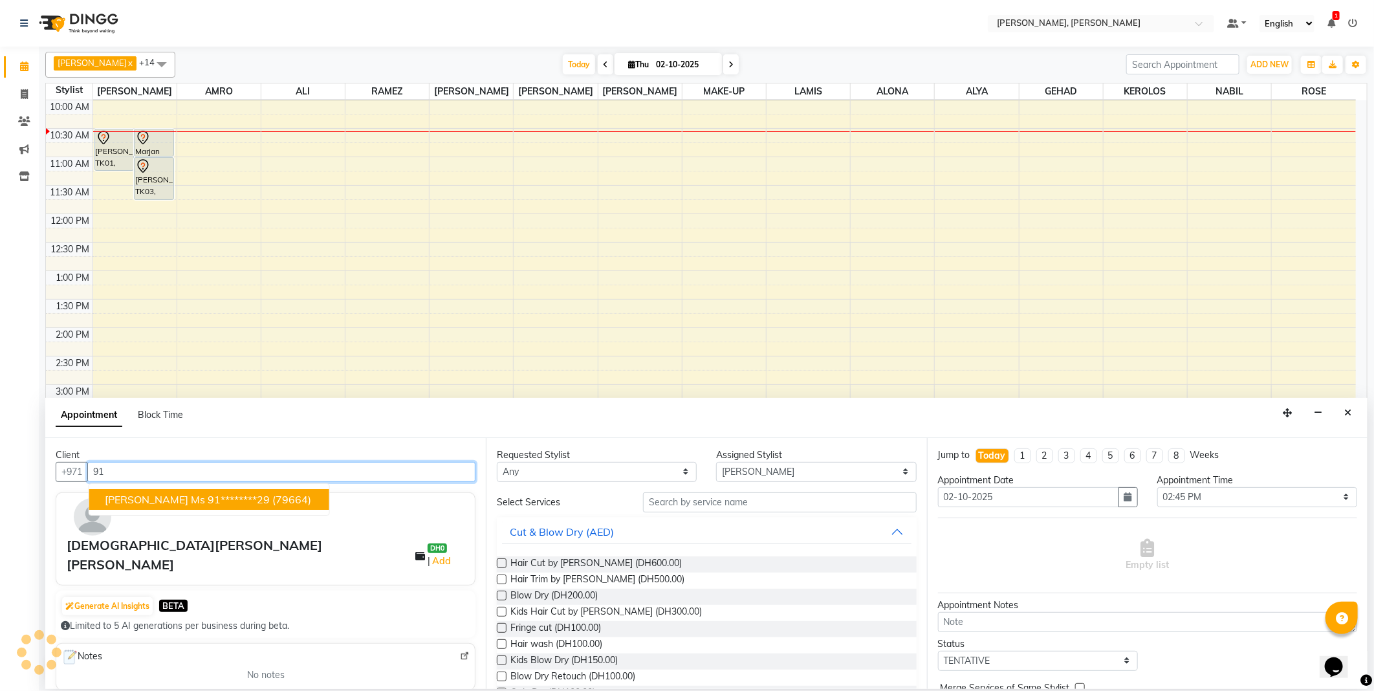
type input "9"
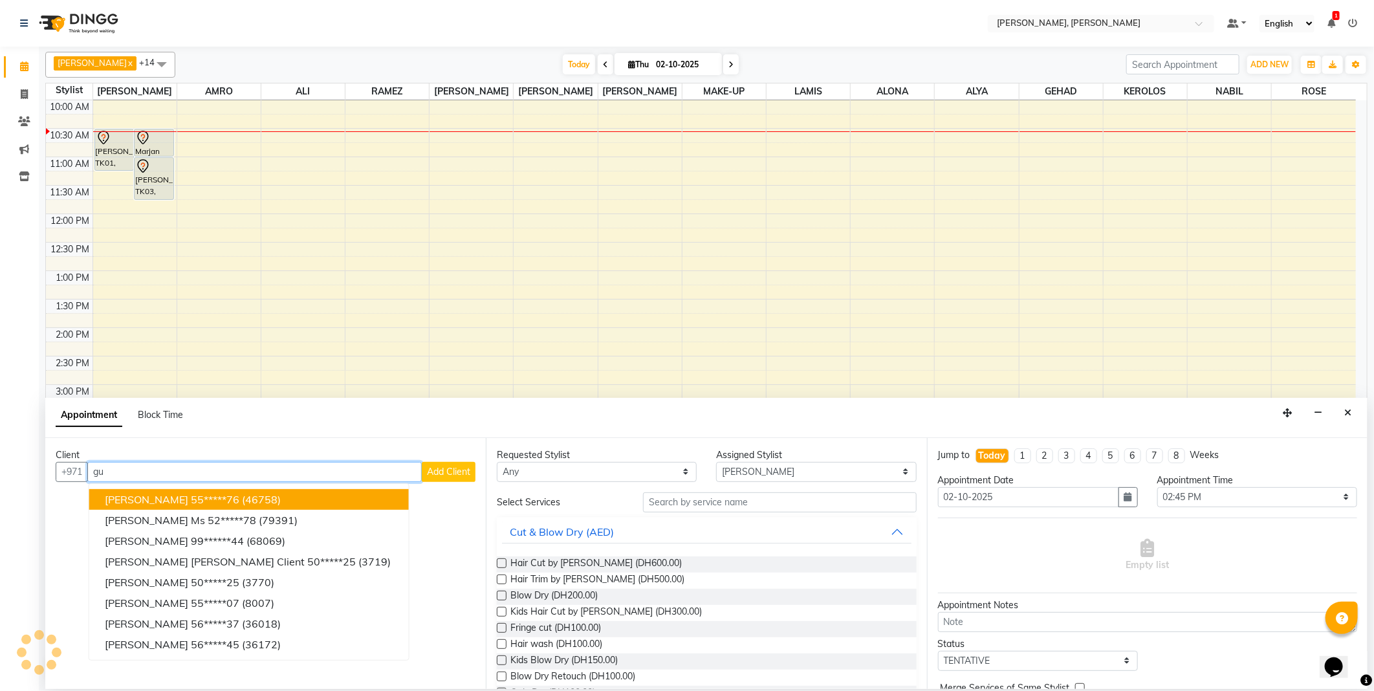
type input "g"
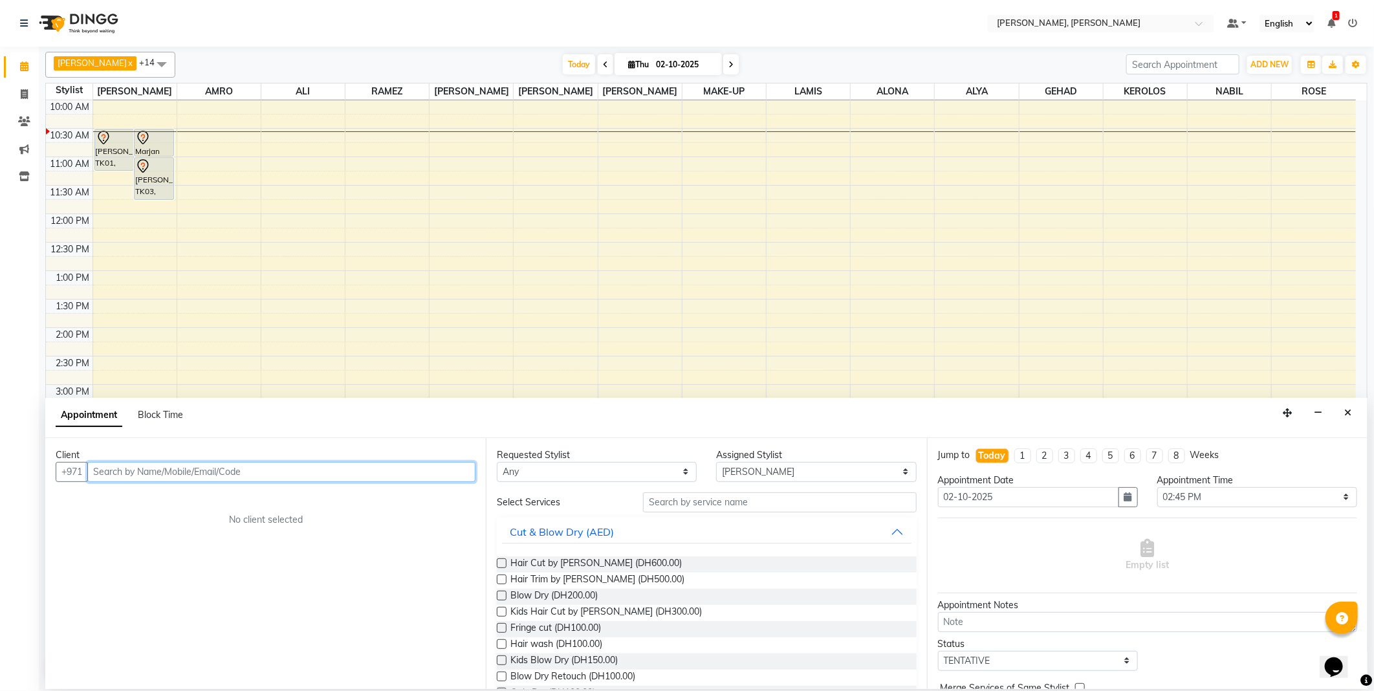
click at [411, 474] on input "text" at bounding box center [281, 472] width 388 height 20
type input "kanan"
click at [454, 476] on span "Add Client" at bounding box center [448, 472] width 43 height 12
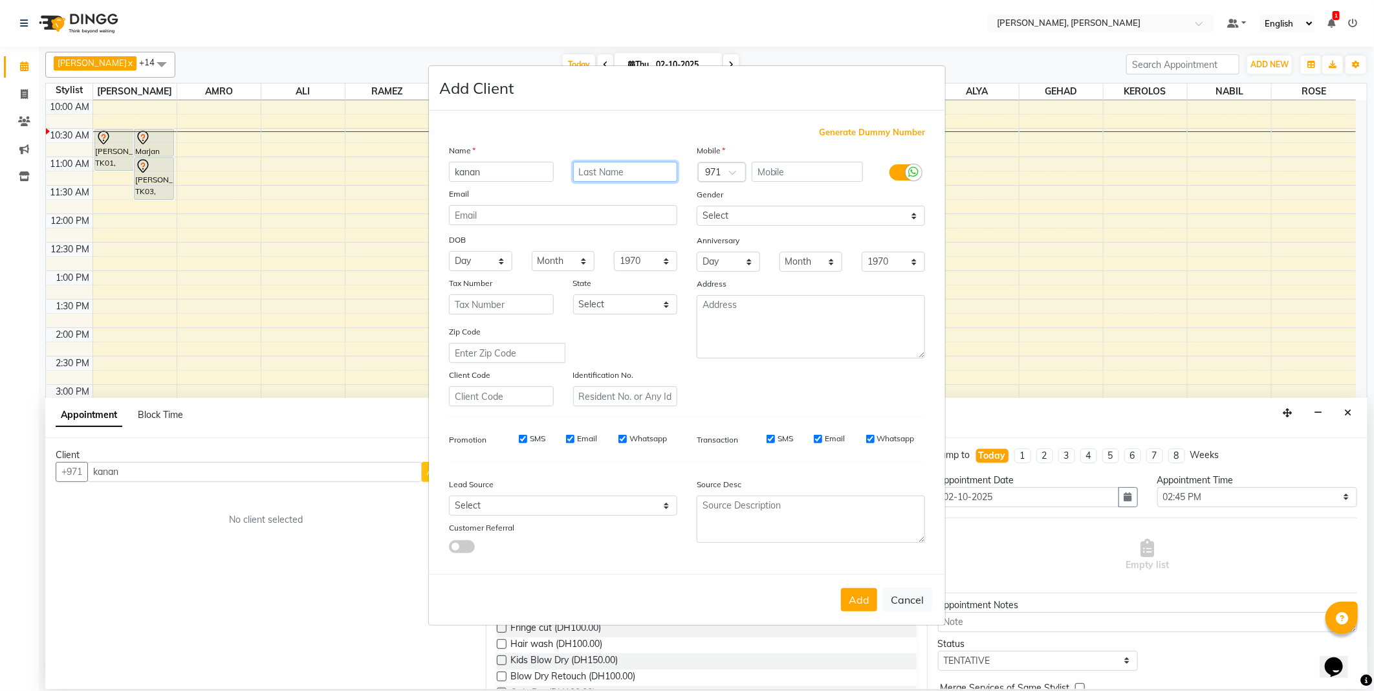
click at [630, 171] on input "text" at bounding box center [625, 172] width 105 height 20
type input "[PERSON_NAME]"
click at [460, 173] on input "kanan" at bounding box center [501, 172] width 105 height 20
type input "Kanan"
click at [733, 177] on span at bounding box center [737, 176] width 16 height 14
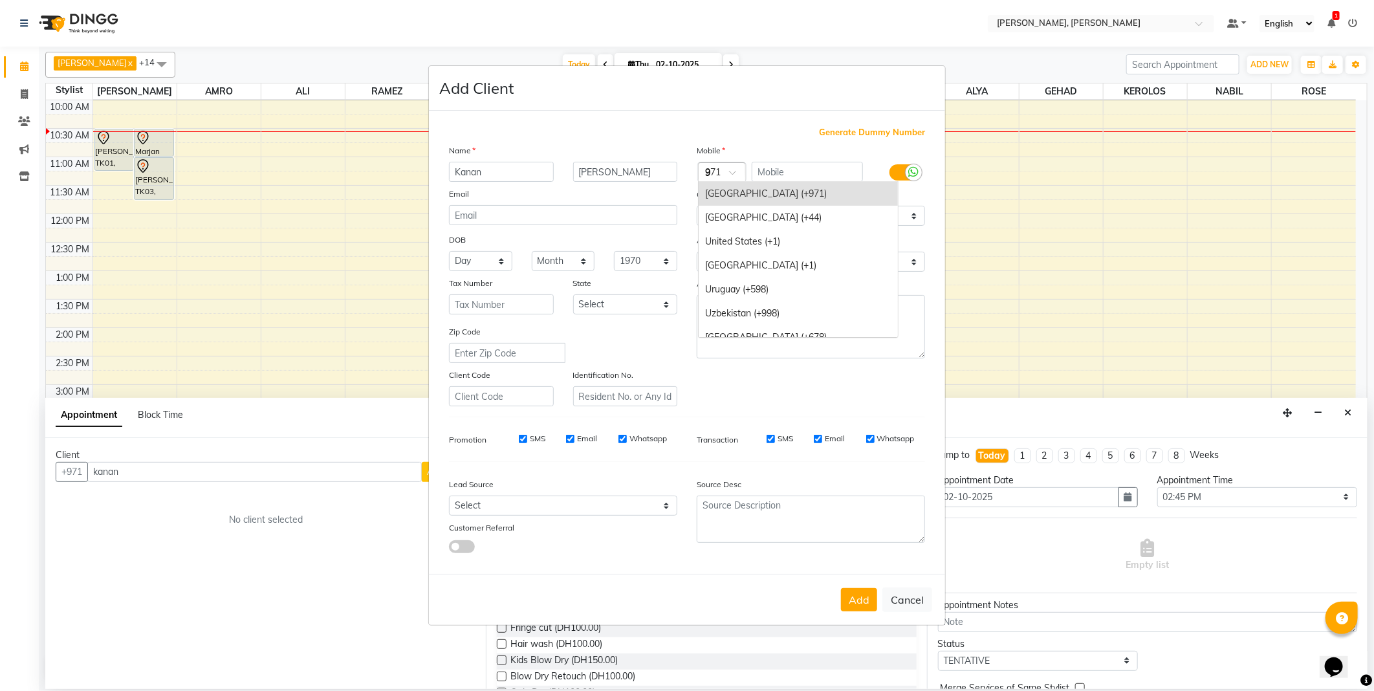
scroll to position [1353, 0]
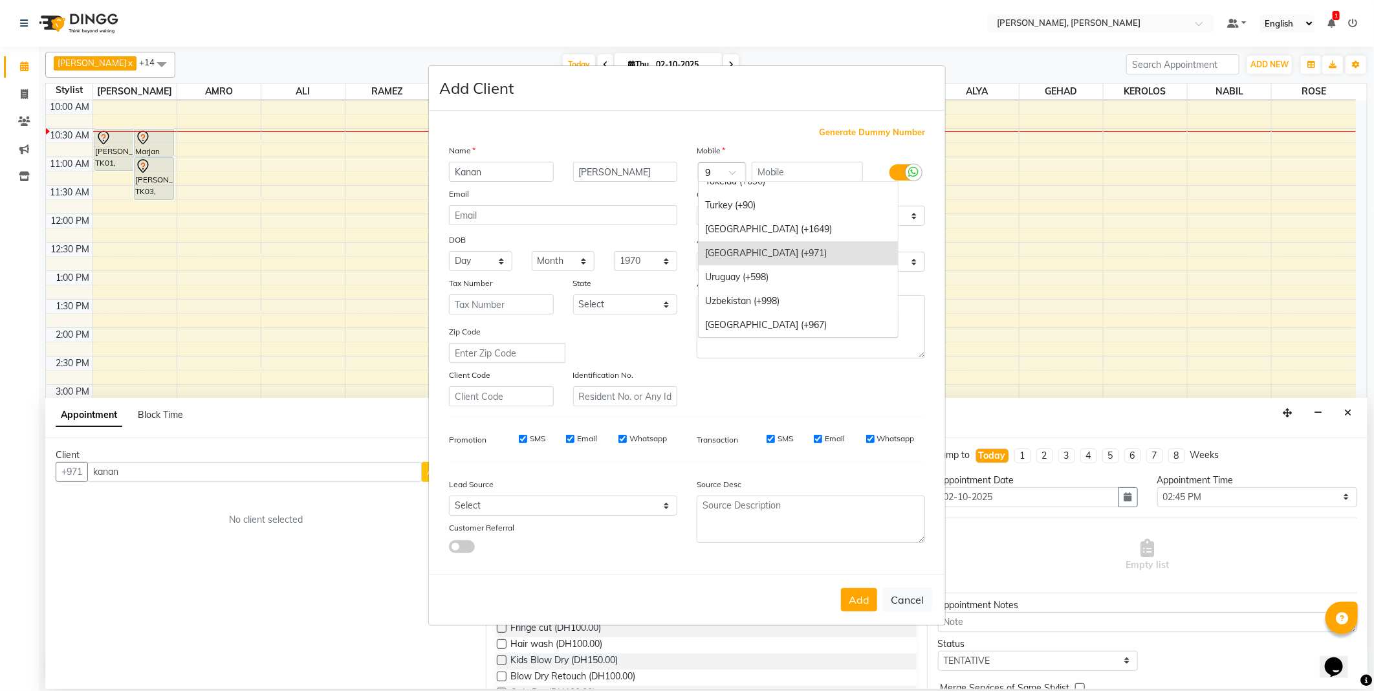
type input "91"
click at [785, 243] on div "India (+91)" at bounding box center [798, 242] width 199 height 24
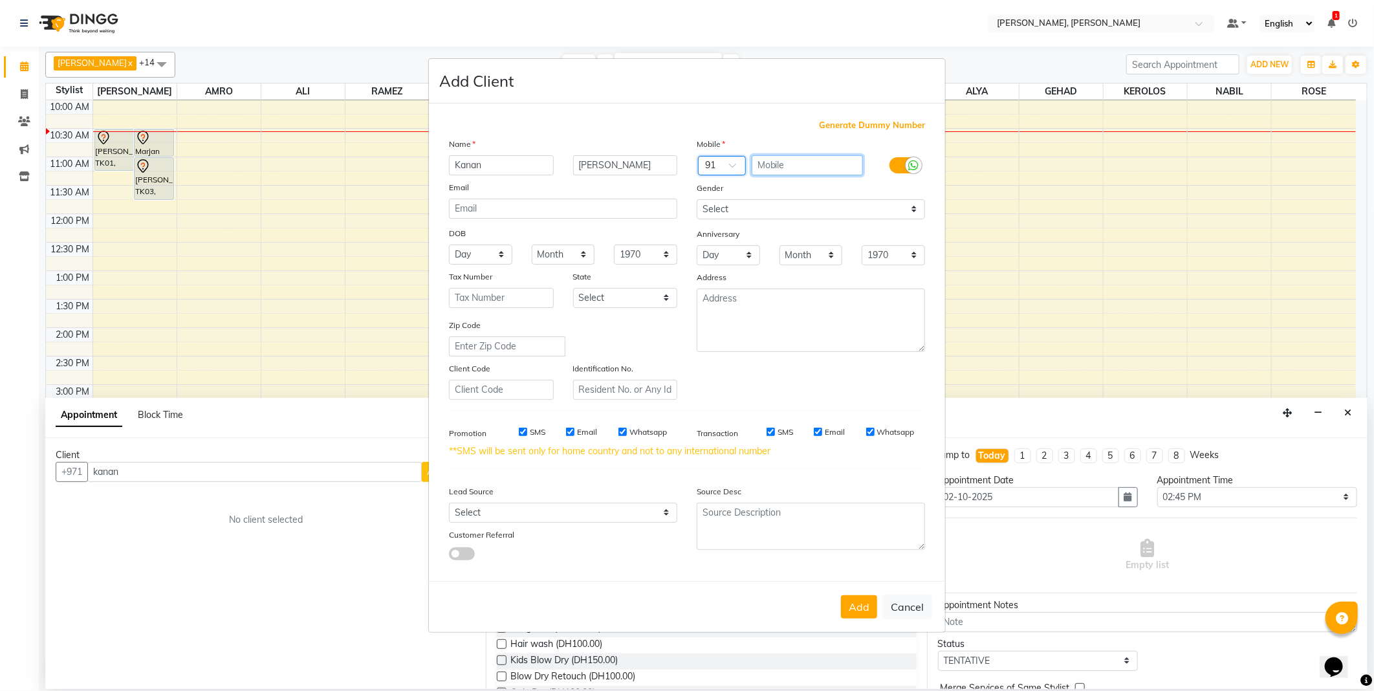
click at [811, 170] on input "text" at bounding box center [808, 165] width 112 height 20
type input "9821890391"
click at [841, 595] on button "Add" at bounding box center [859, 606] width 36 height 23
type input "98******91"
select select
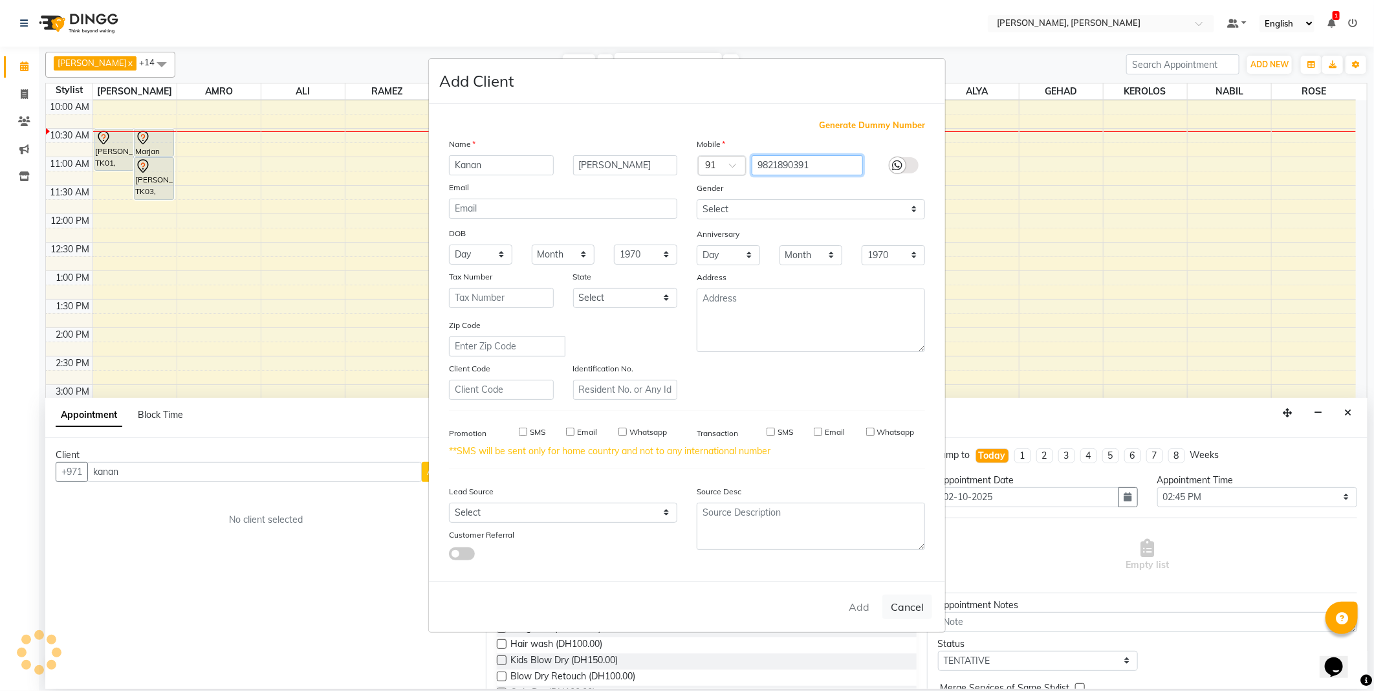
select select
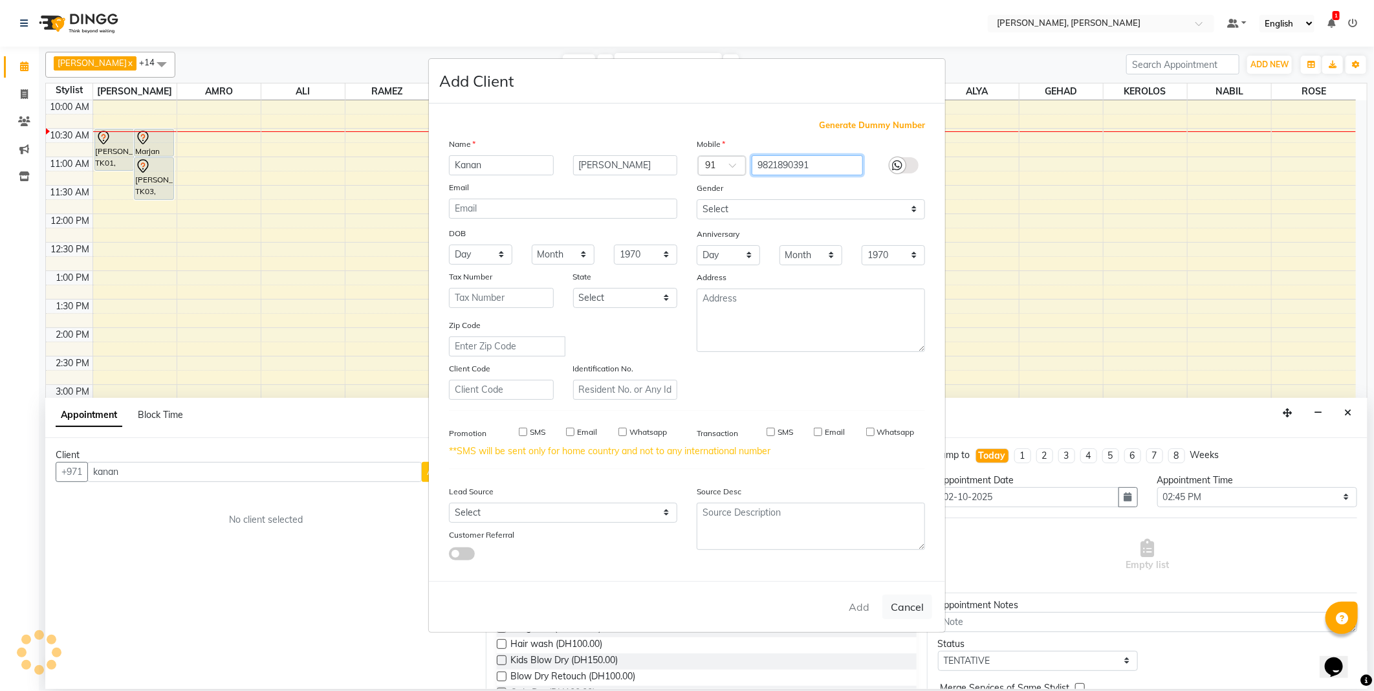
select select
checkbox input "false"
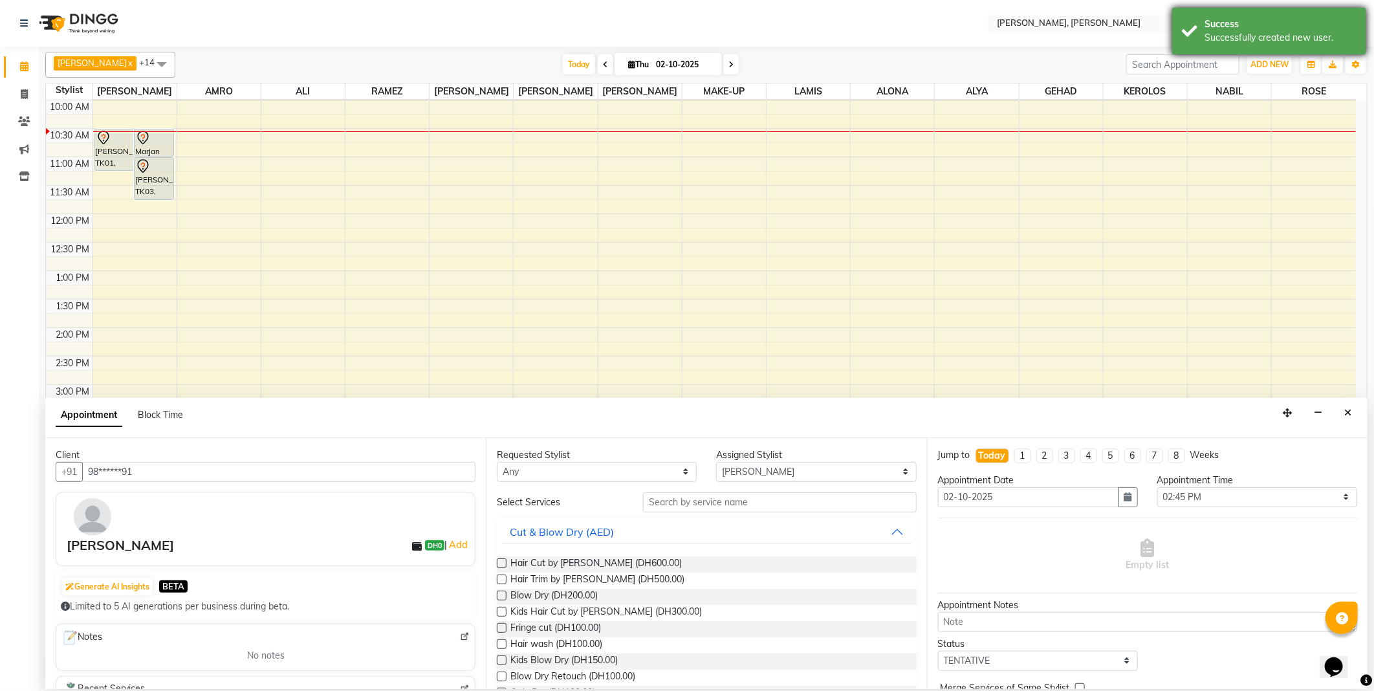
click at [1256, 37] on div "Successfully created new user." at bounding box center [1281, 38] width 152 height 14
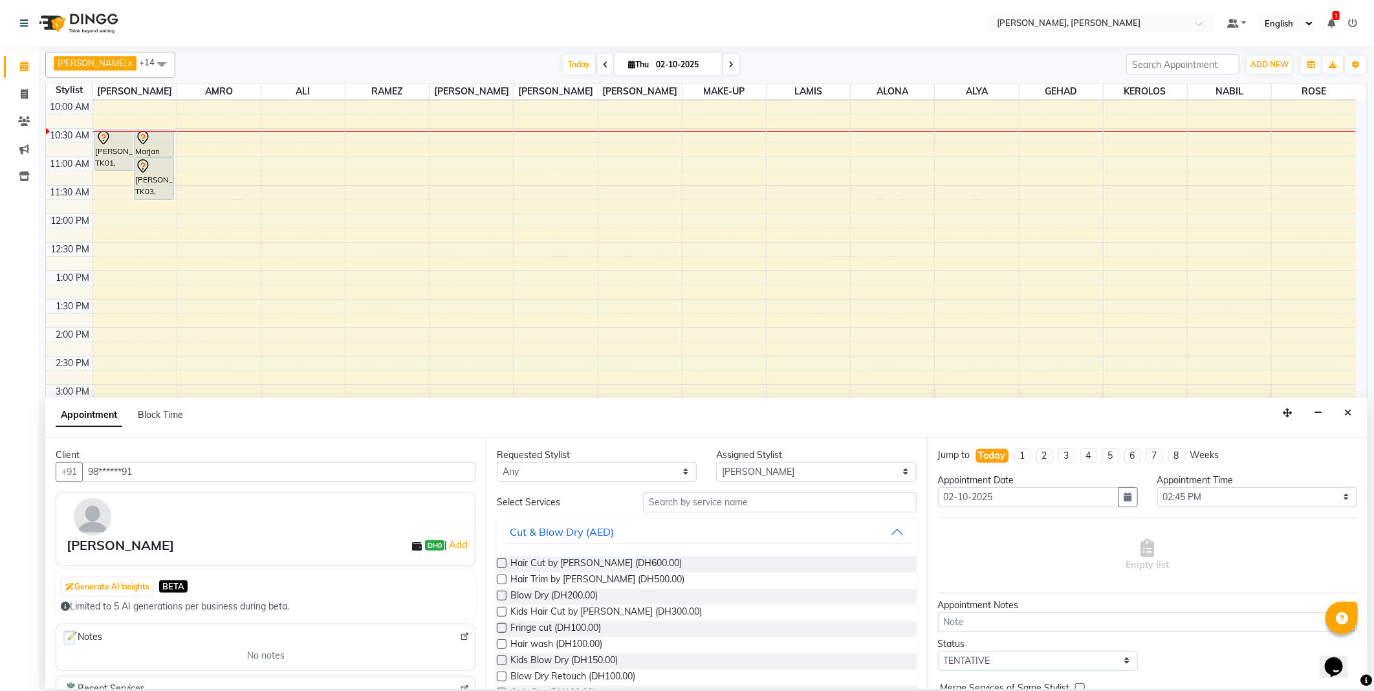
click at [921, 49] on div "[PERSON_NAME] x AMRO x [PERSON_NAME] [PERSON_NAME] x MAKE-UP x MILA L x [PERSON…" at bounding box center [706, 366] width 1322 height 639
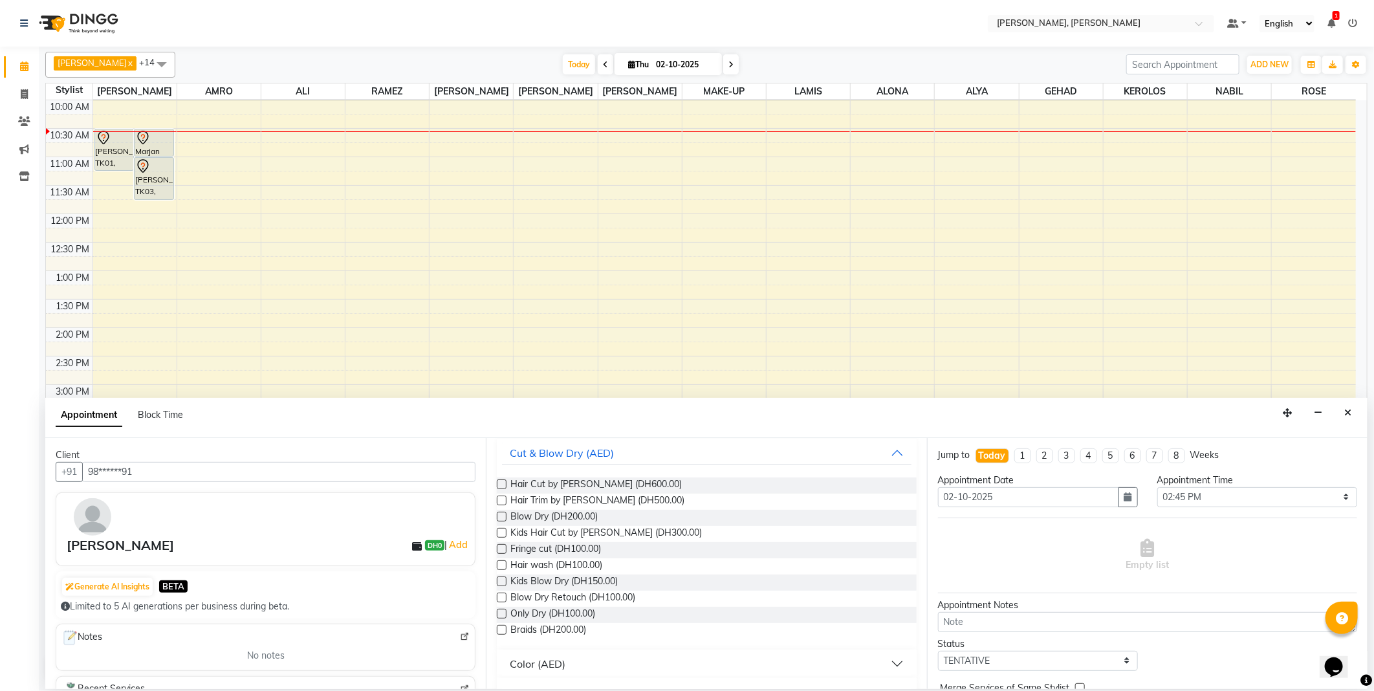
scroll to position [76, 0]
click at [503, 487] on label at bounding box center [502, 487] width 10 height 10
click at [503, 487] on input "checkbox" at bounding box center [501, 488] width 8 height 8
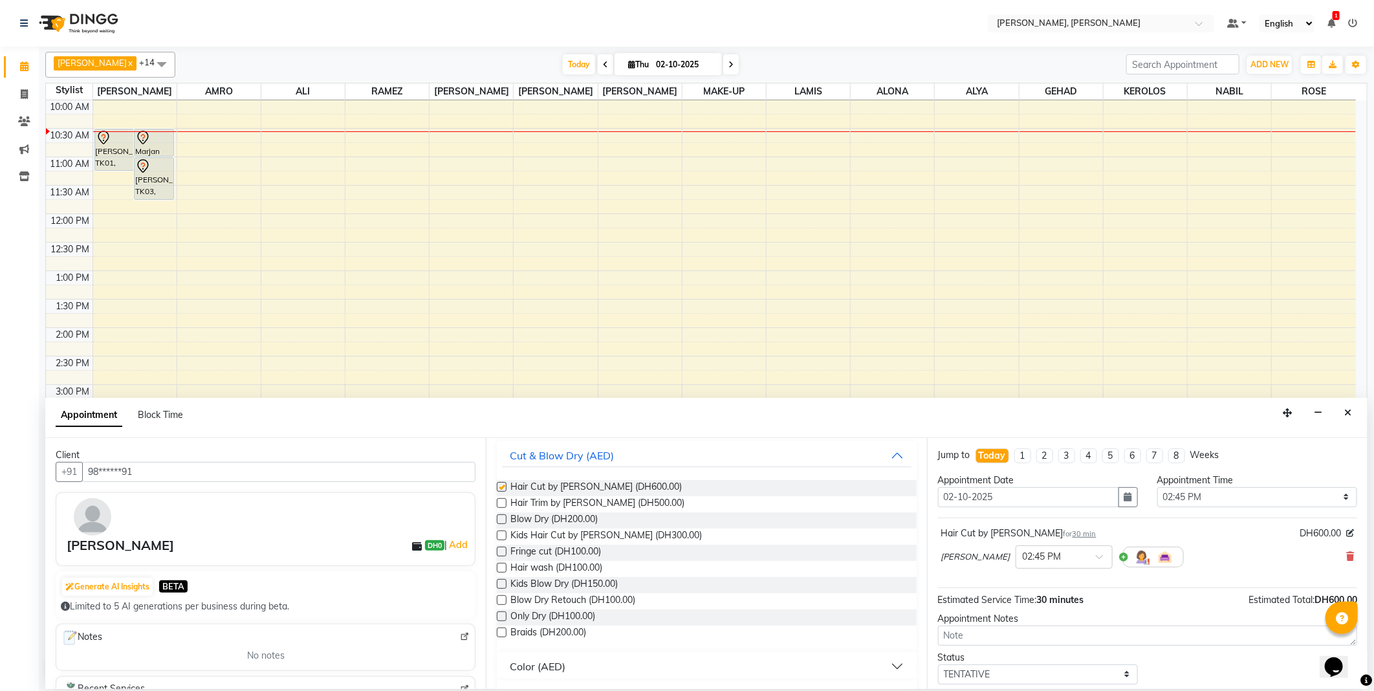
checkbox input "false"
click at [1346, 557] on icon at bounding box center [1350, 556] width 8 height 9
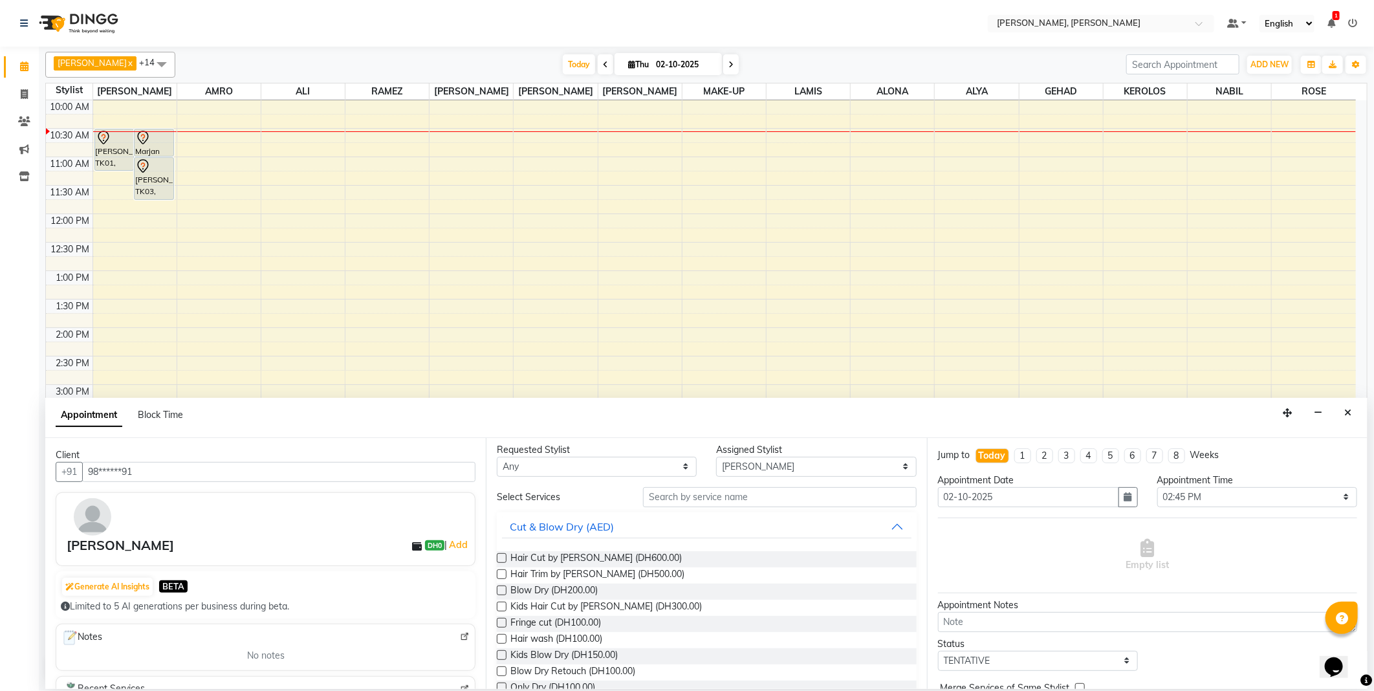
scroll to position [0, 0]
click at [503, 579] on label at bounding box center [502, 579] width 10 height 10
click at [503, 579] on input "checkbox" at bounding box center [501, 580] width 8 height 8
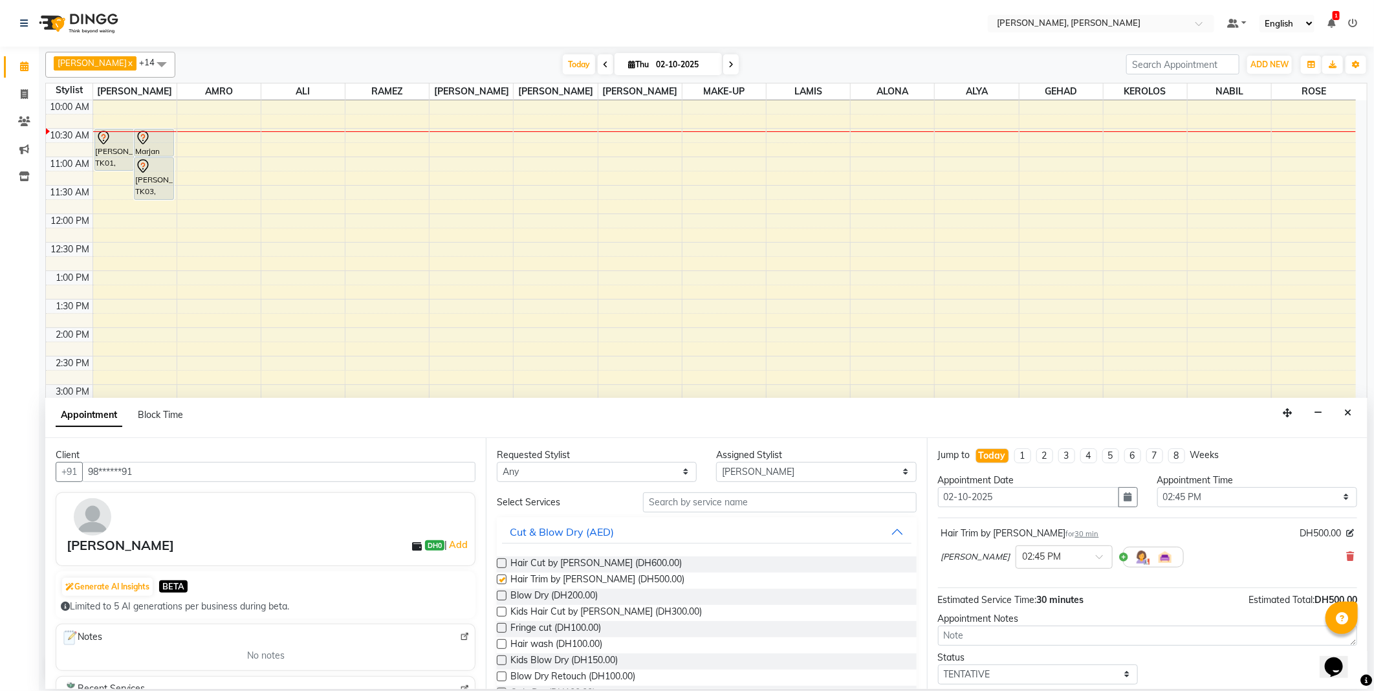
checkbox input "false"
click at [1346, 555] on icon at bounding box center [1350, 556] width 8 height 9
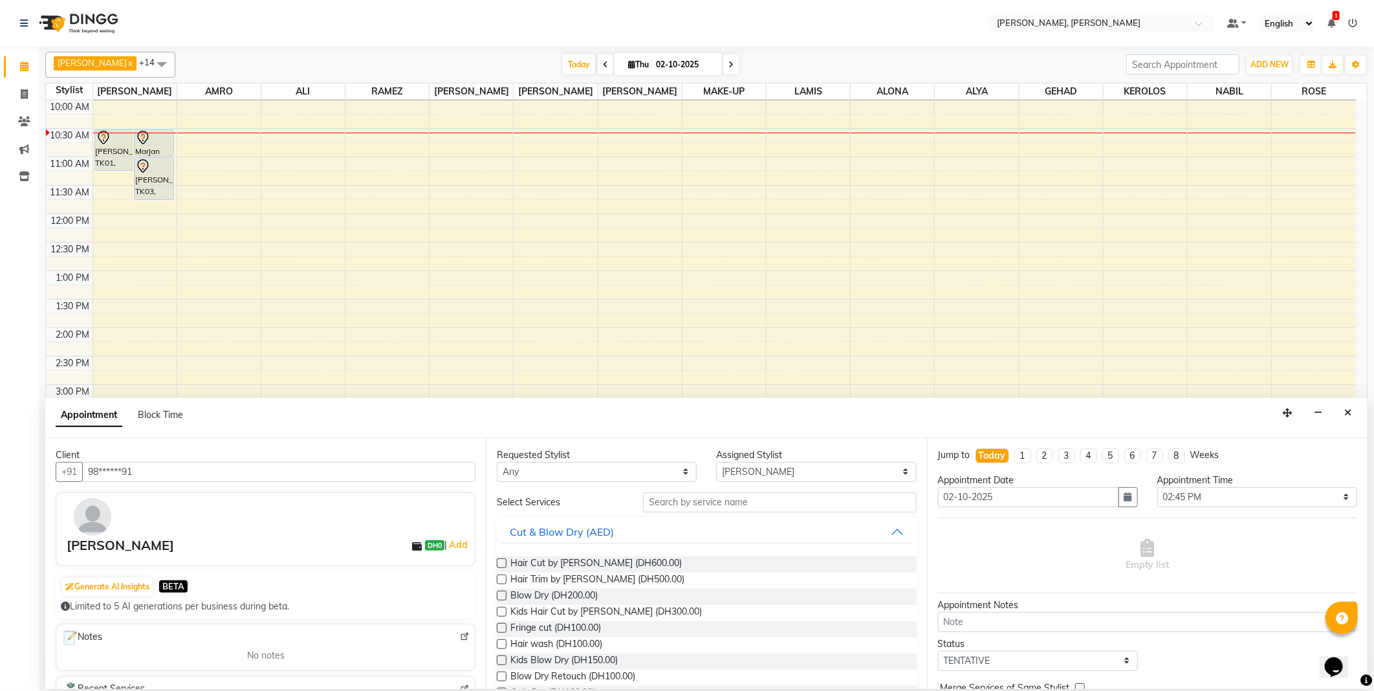
click at [501, 563] on label at bounding box center [502, 563] width 10 height 10
click at [501, 563] on input "checkbox" at bounding box center [501, 564] width 8 height 8
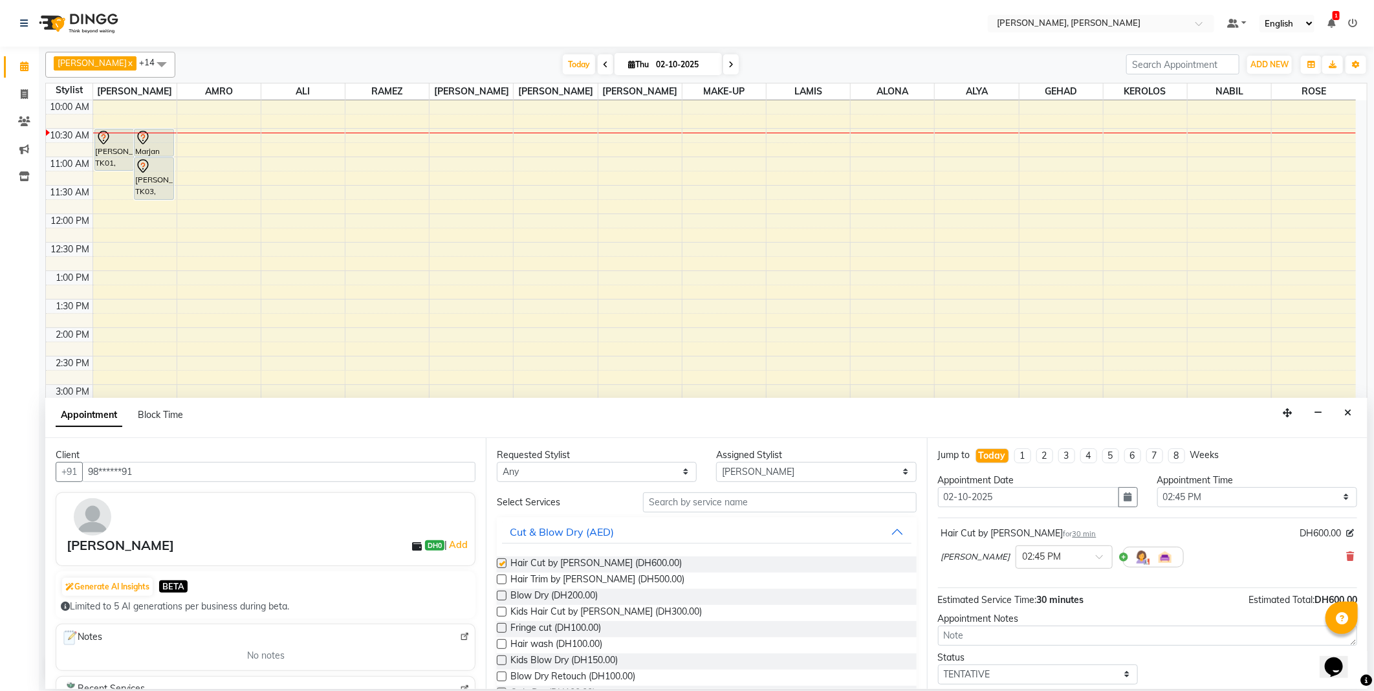
checkbox input "false"
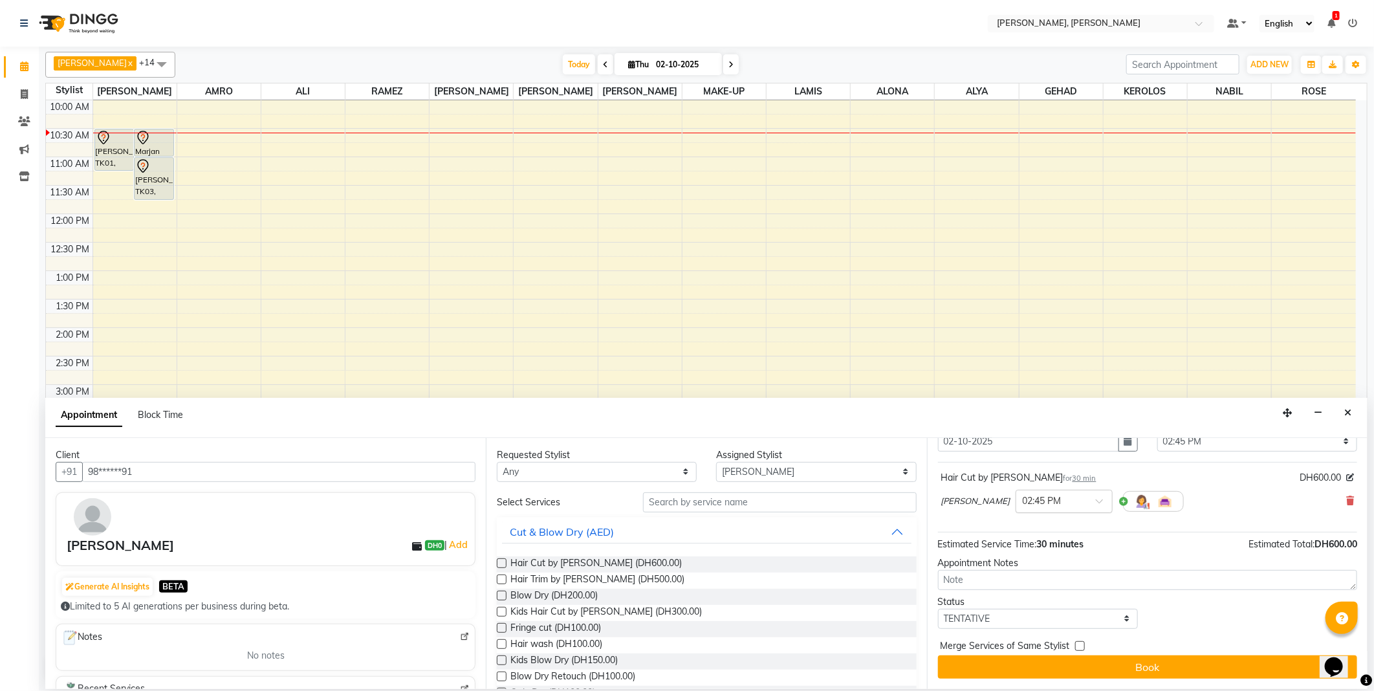
click at [1096, 503] on span at bounding box center [1104, 505] width 16 height 14
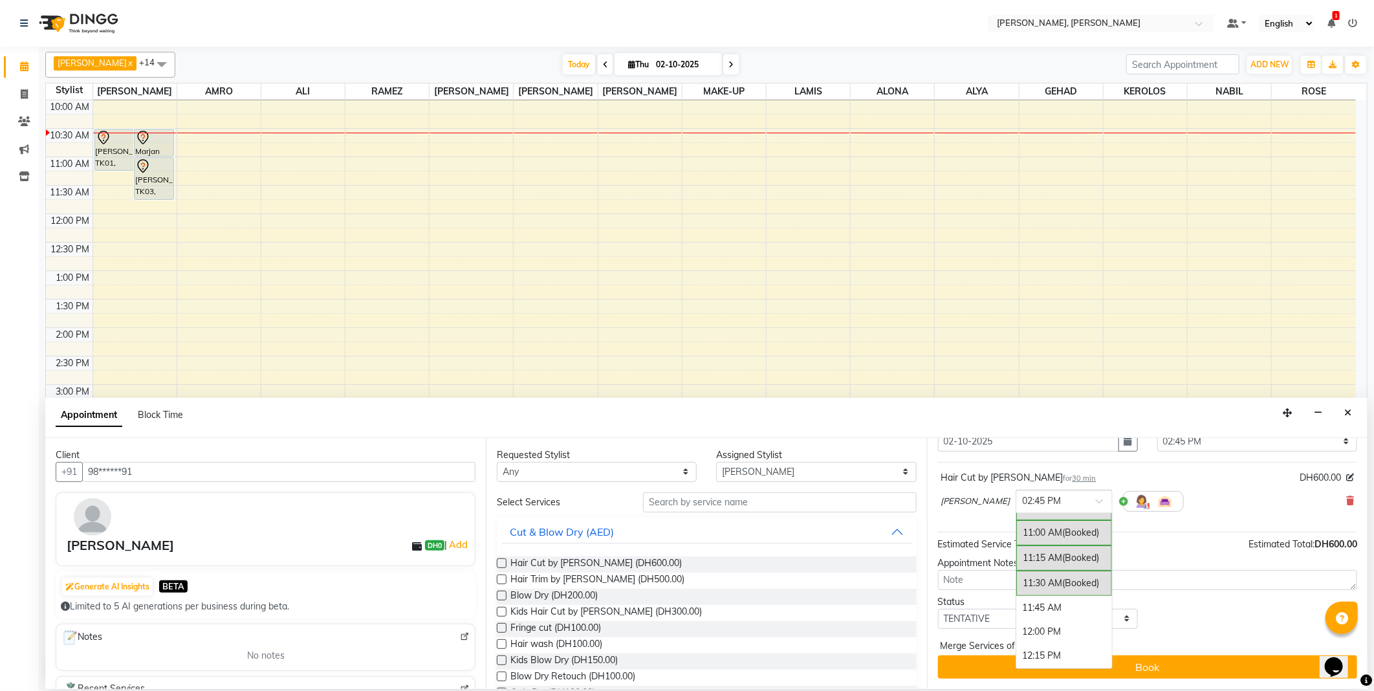
scroll to position [91, 0]
click at [1031, 532] on div "11:00 AM (Booked)" at bounding box center [1064, 533] width 96 height 25
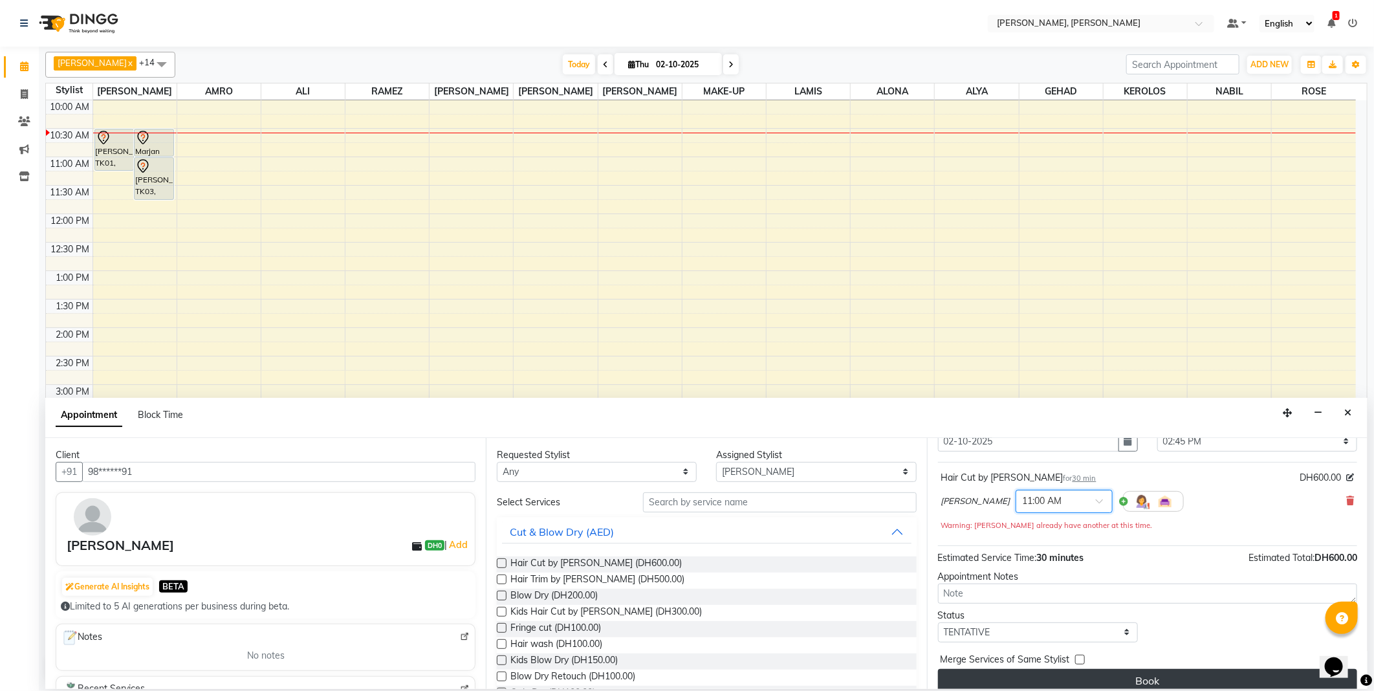
click at [1075, 675] on button "Book" at bounding box center [1147, 680] width 419 height 23
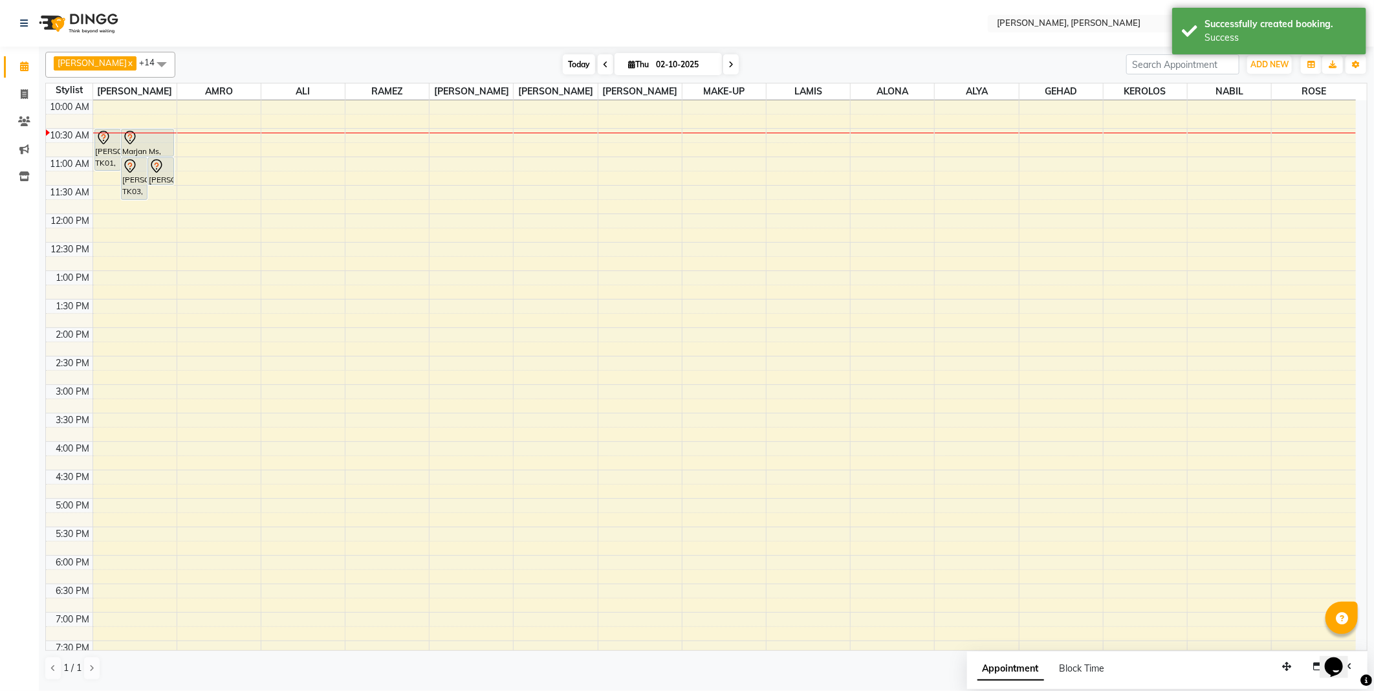
click at [563, 65] on span "Today" at bounding box center [579, 64] width 32 height 20
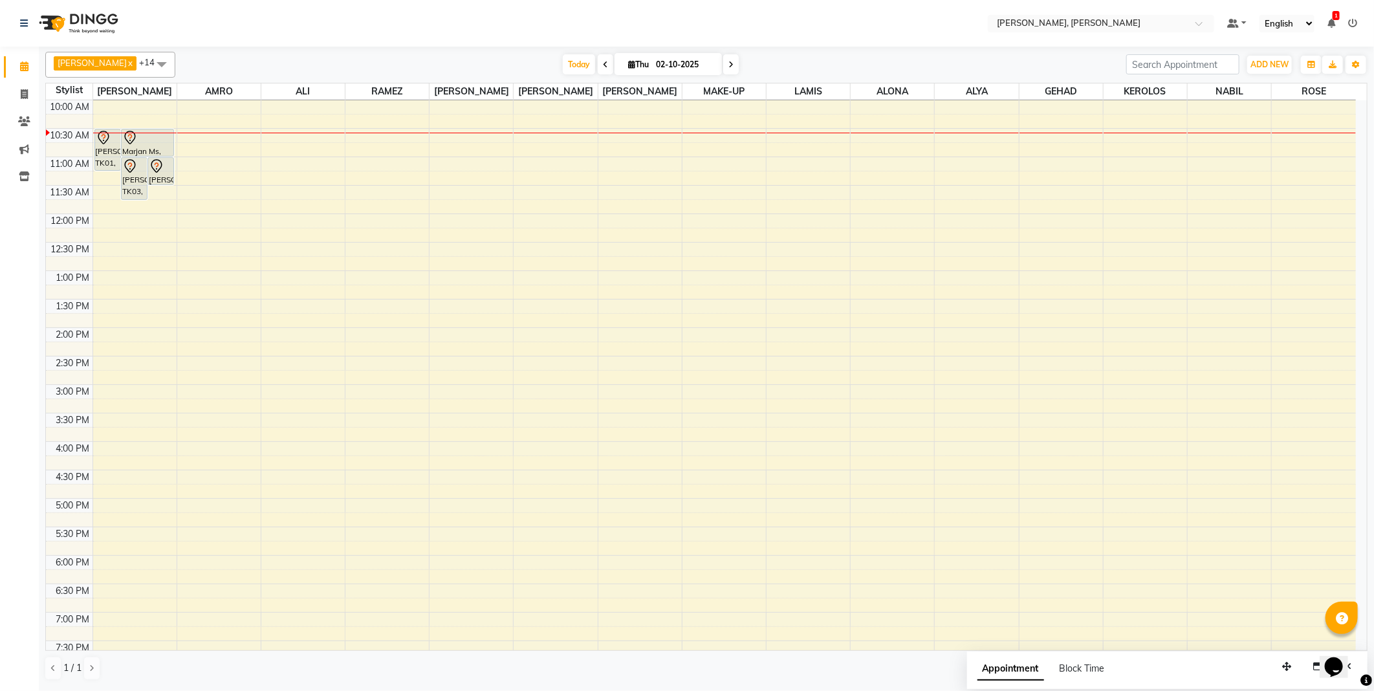
click at [129, 366] on td at bounding box center [724, 363] width 1263 height 14
click at [118, 281] on td at bounding box center [724, 277] width 1263 height 14
click at [126, 411] on div at bounding box center [134, 407] width 83 height 14
select select "59729"
select select "915"
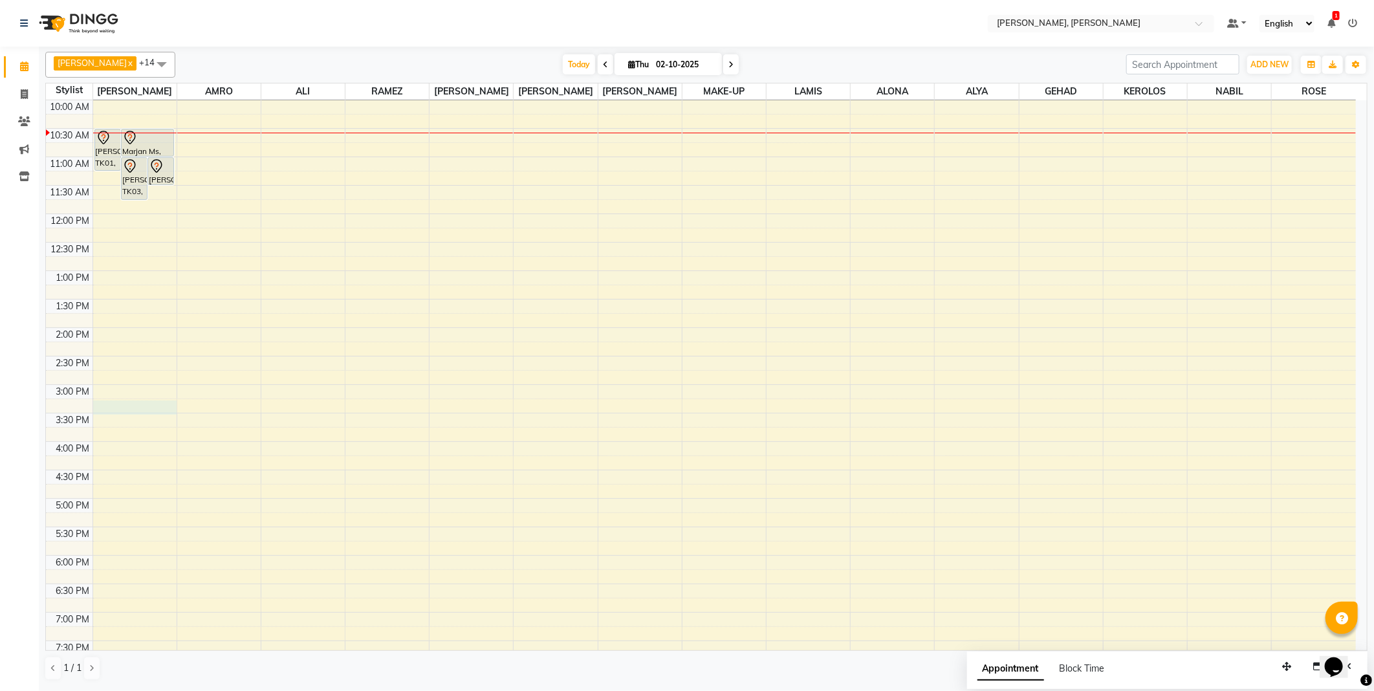
select select "tentative"
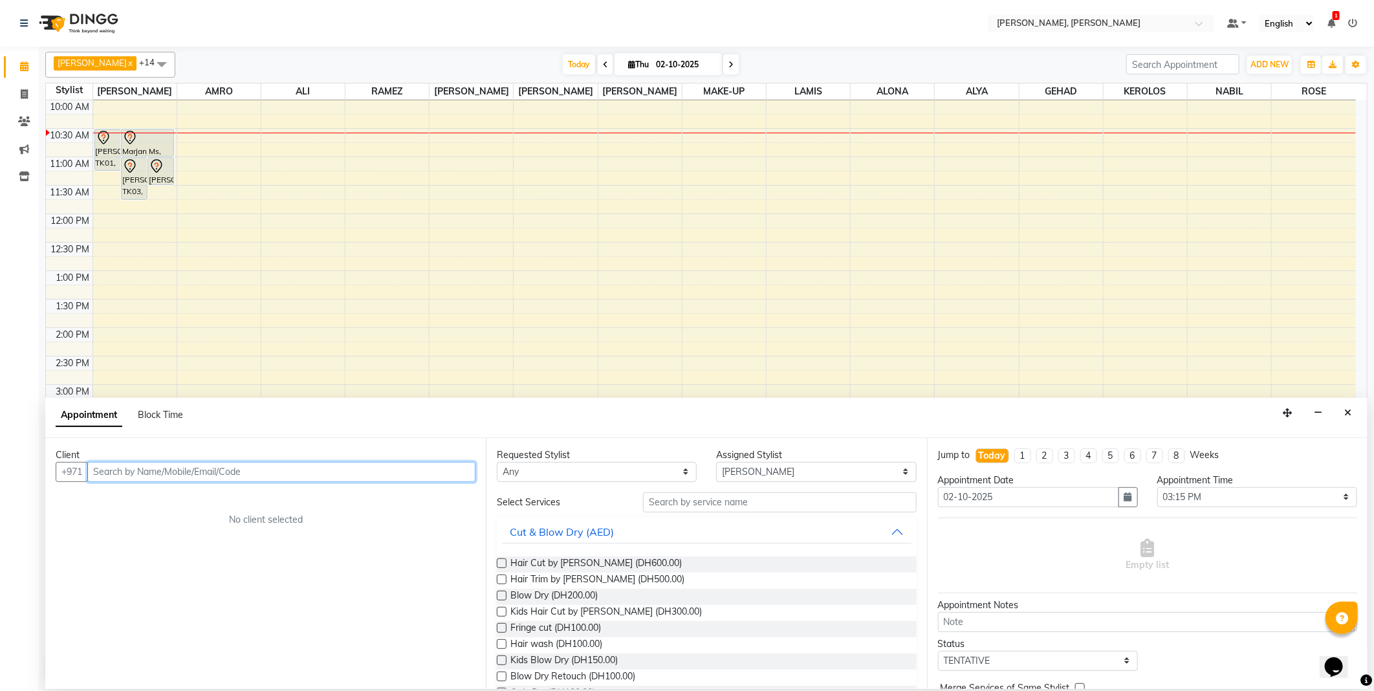
click at [235, 474] on input "text" at bounding box center [281, 472] width 388 height 20
type input "r"
type input "0"
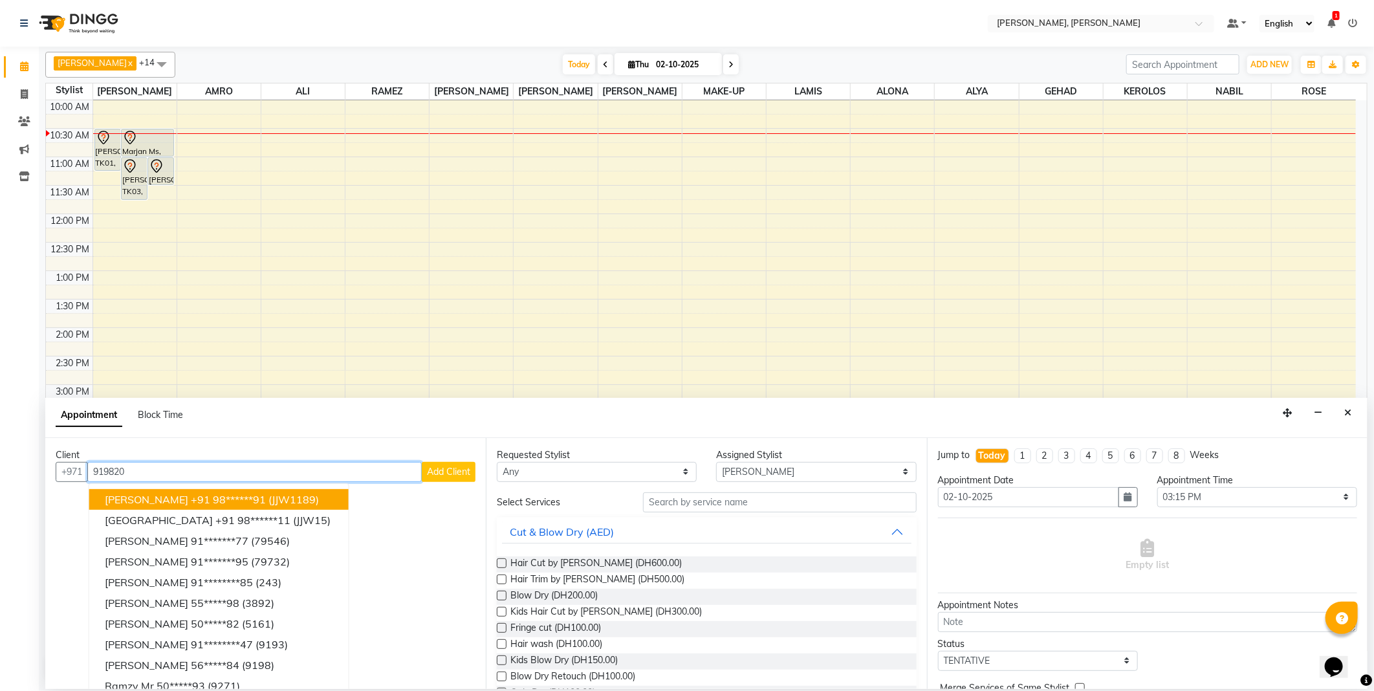
type input "9198203"
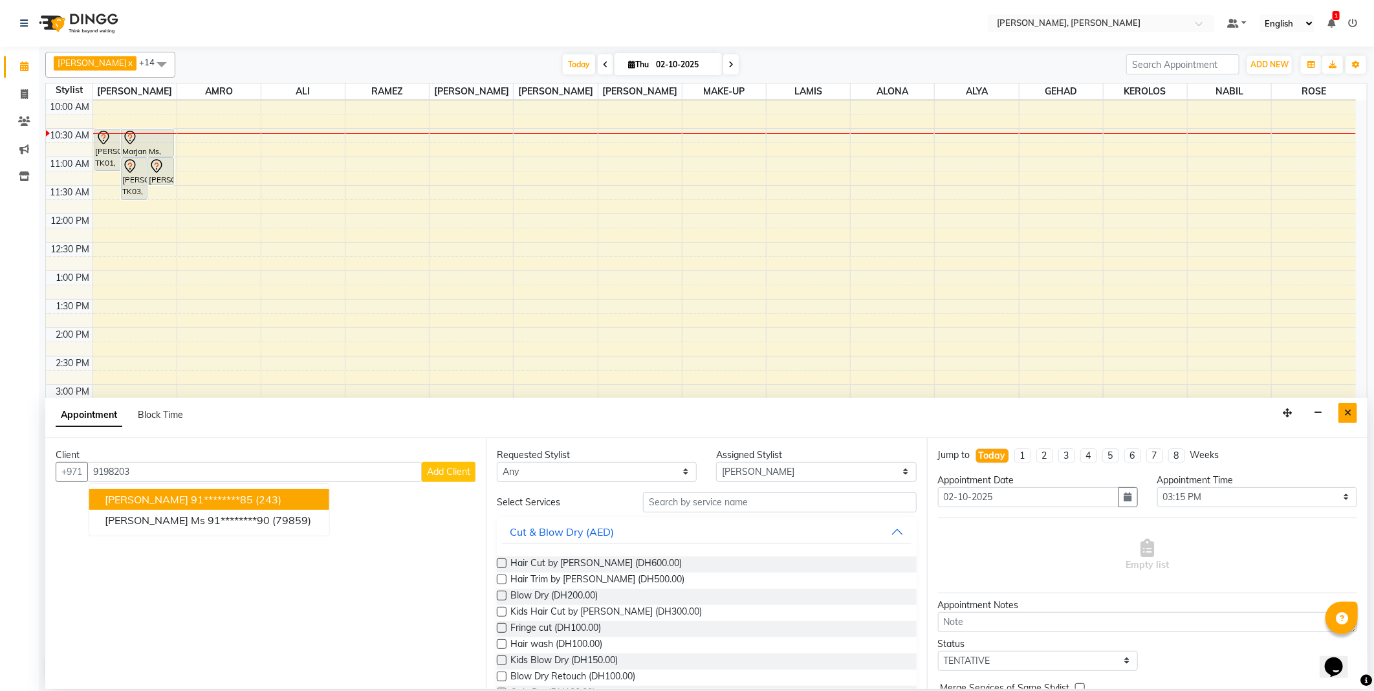
click at [1351, 415] on icon "Close" at bounding box center [1347, 412] width 7 height 9
